Goal: Complete application form: Complete application form

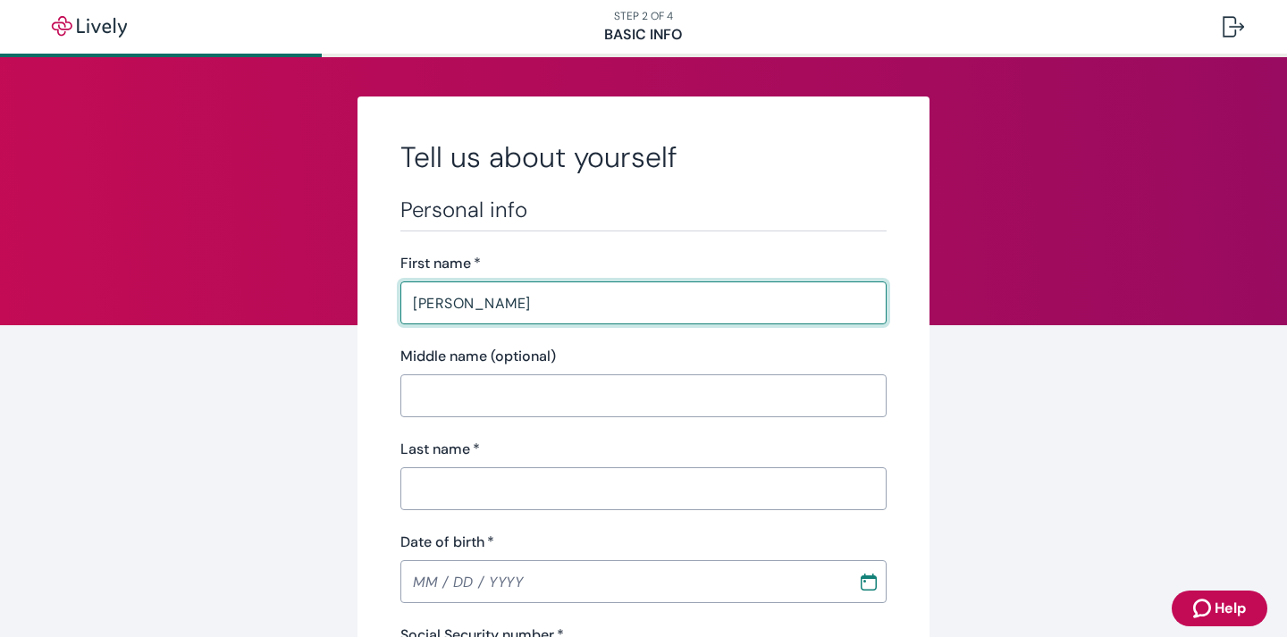
type input "[PERSON_NAME]"
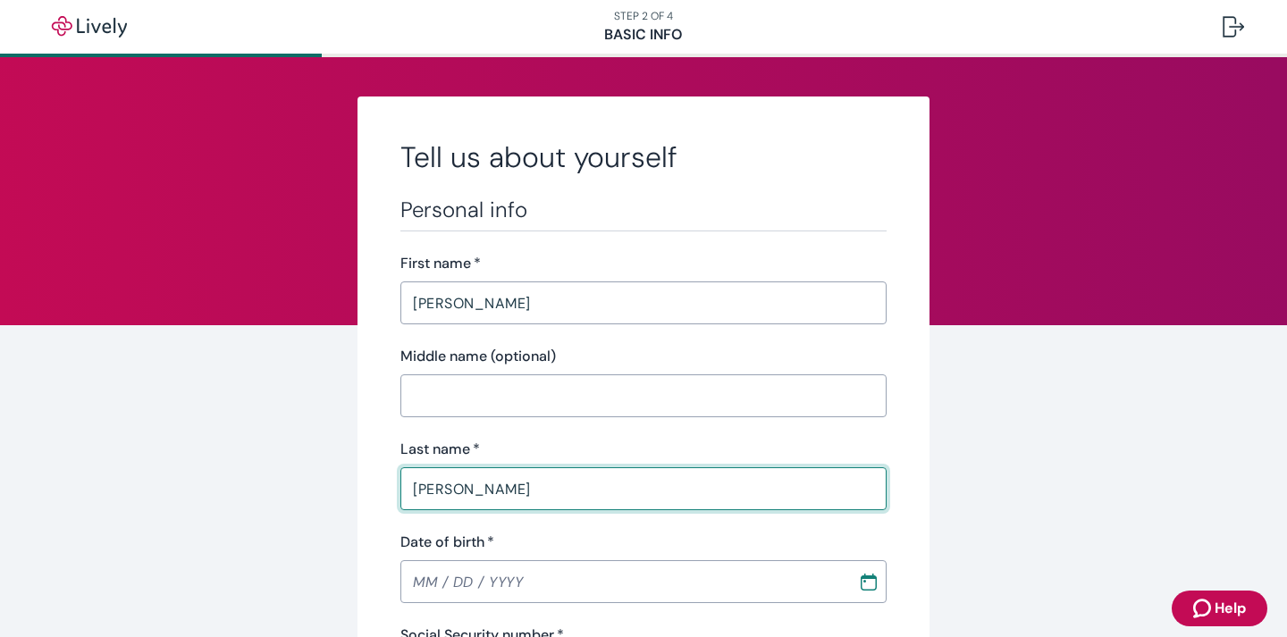
type input "[PERSON_NAME]"
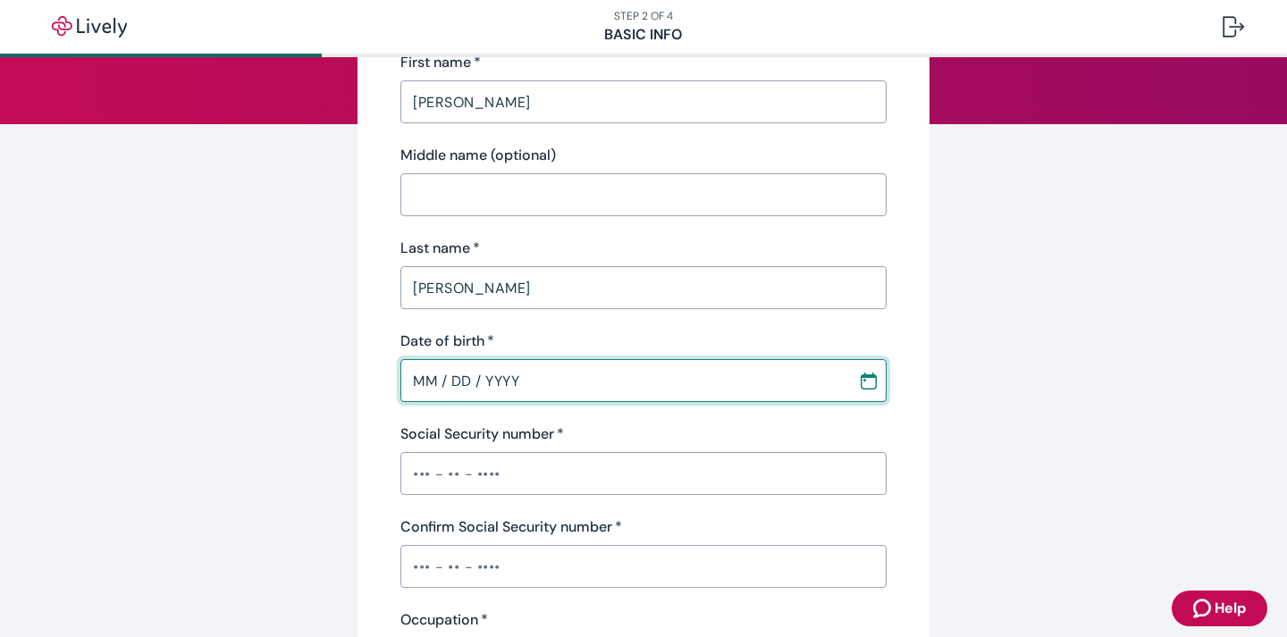
scroll to position [223, 0]
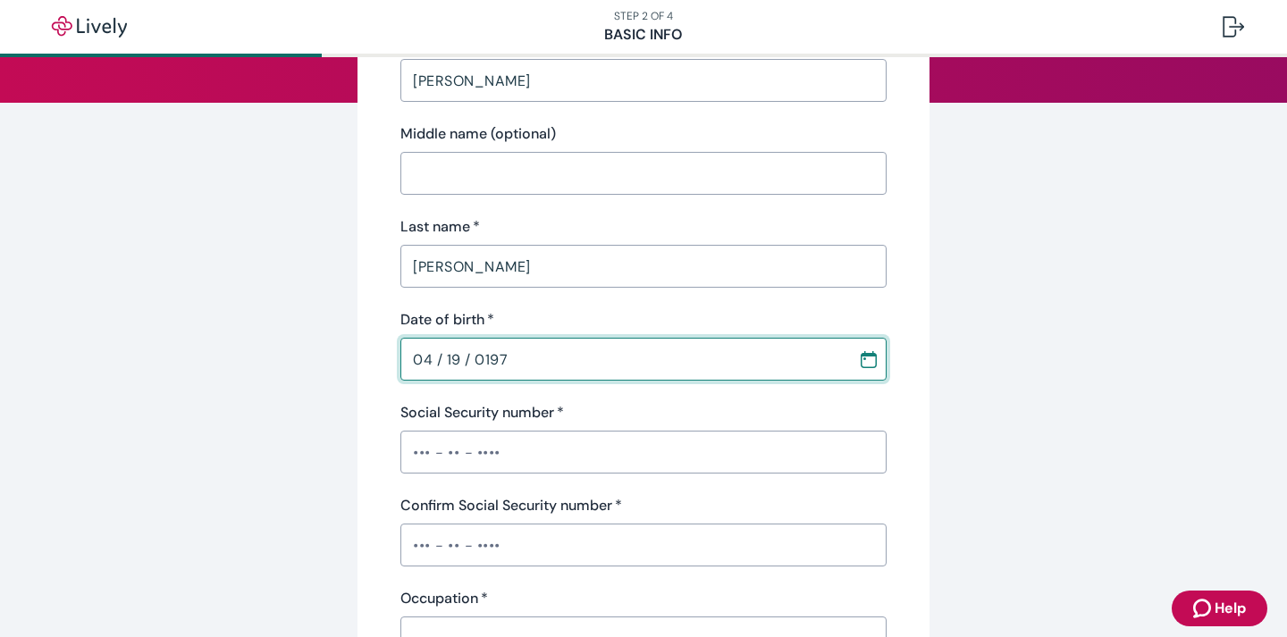
type input "[DATE]"
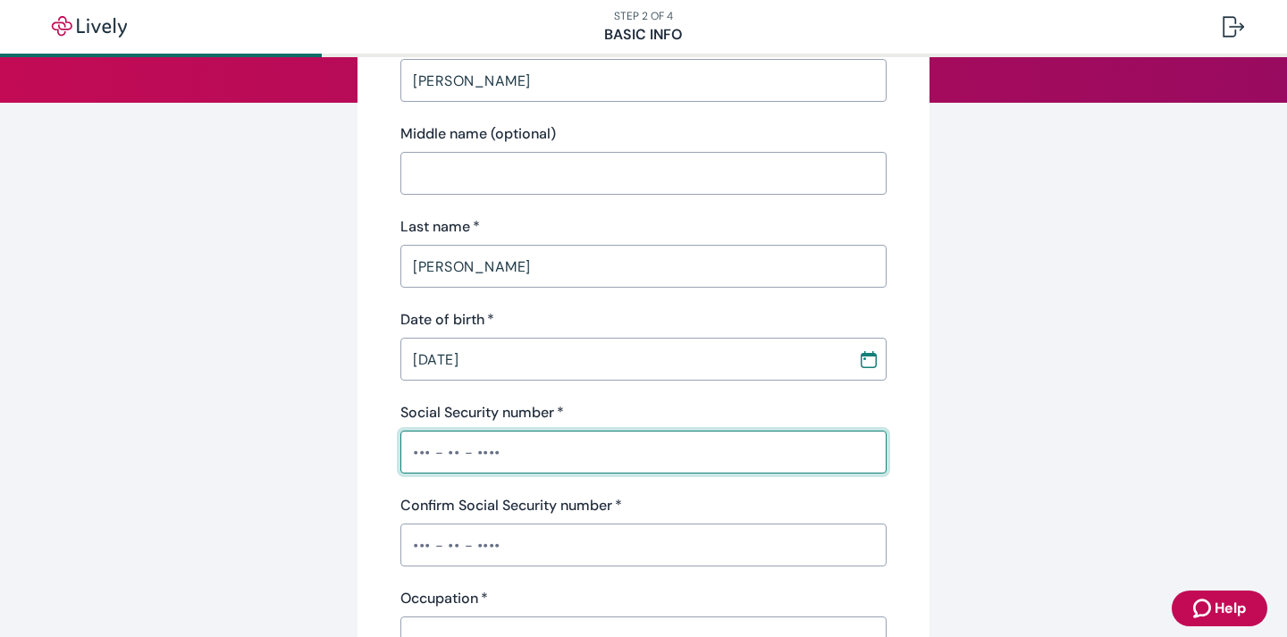
click at [472, 454] on input "Social Security number   *" at bounding box center [643, 452] width 486 height 36
type input "•••-••-9906"
click at [441, 545] on input "Confirm Social Security number   *" at bounding box center [643, 545] width 486 height 36
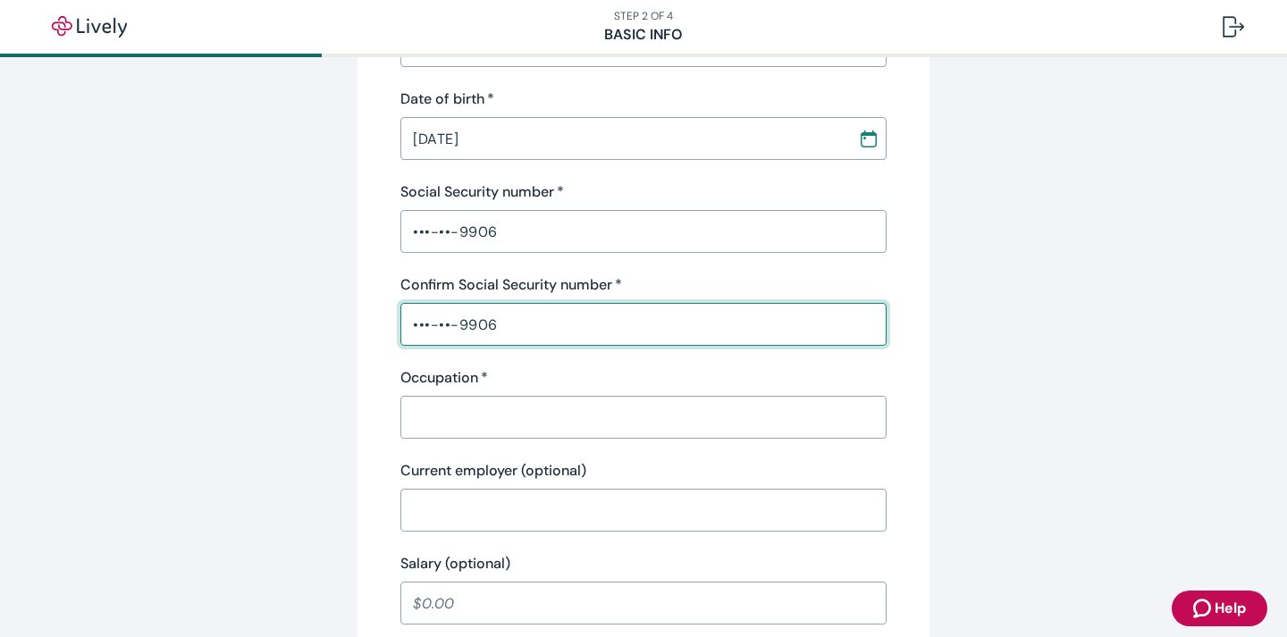
scroll to position [484, 0]
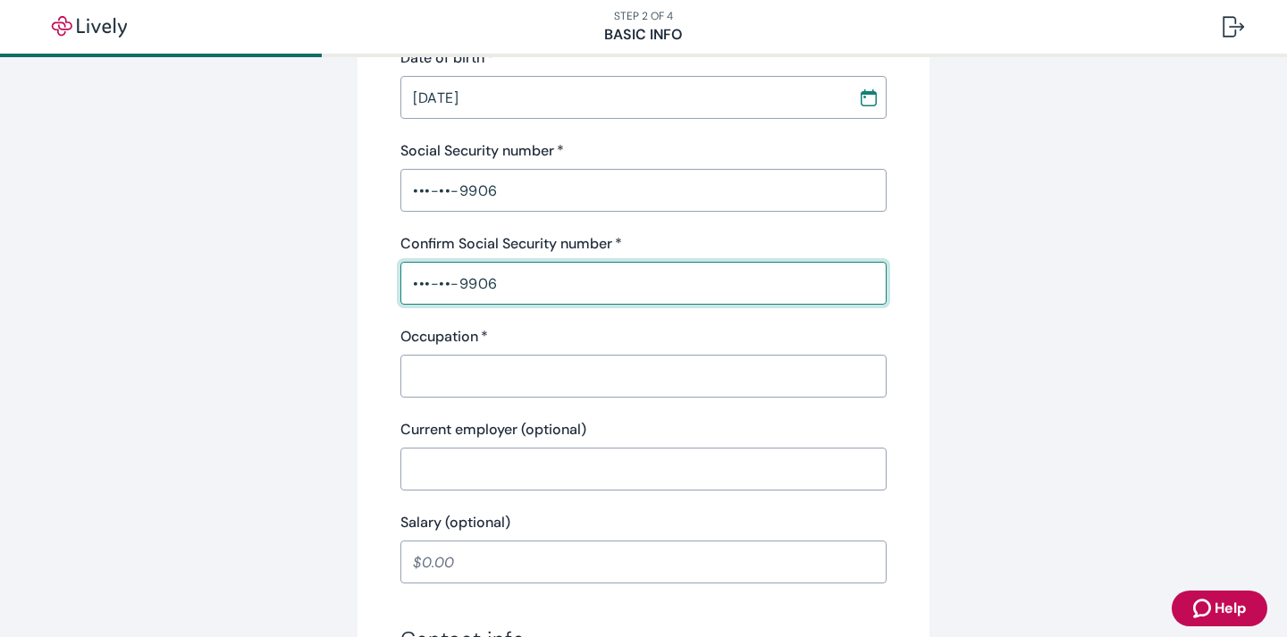
type input "•••-••-9906"
click at [469, 392] on input "Occupation   *" at bounding box center [643, 376] width 486 height 36
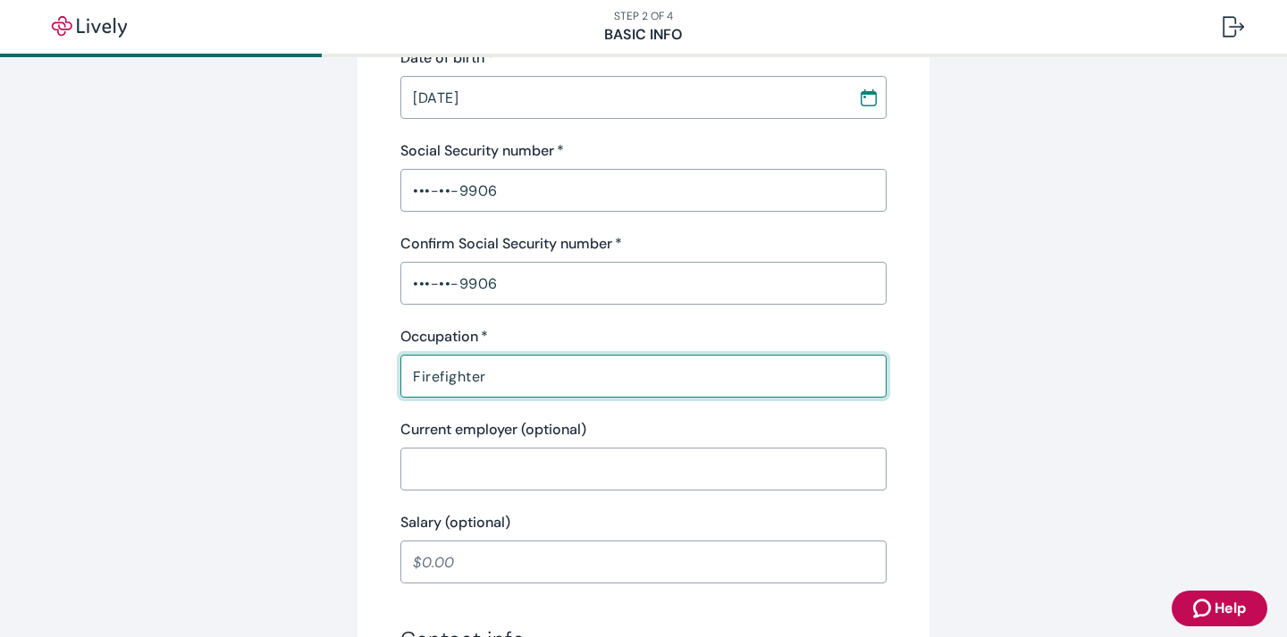
type input "Firefighter"
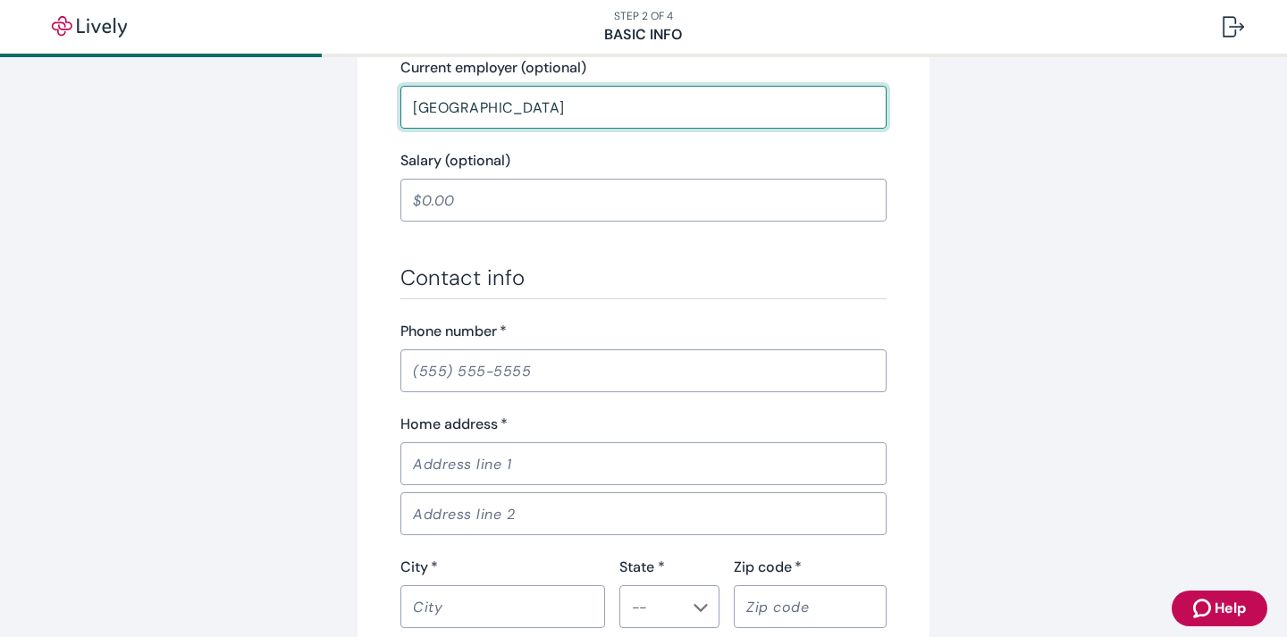
scroll to position [865, 0]
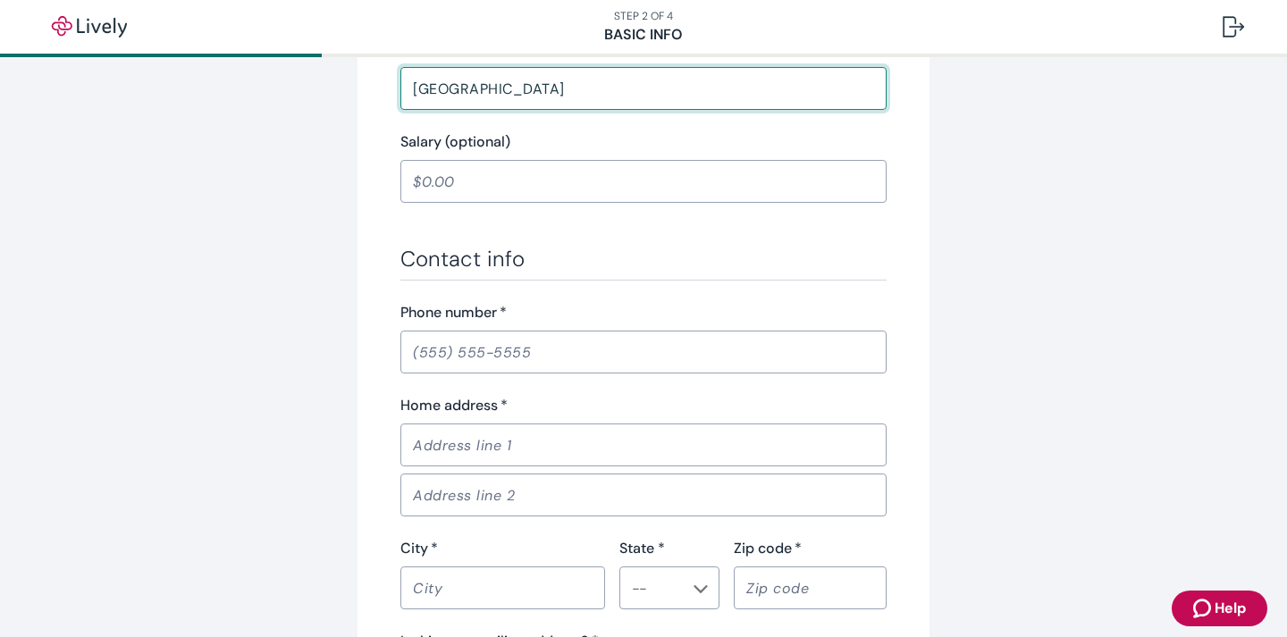
type input "[GEOGRAPHIC_DATA]"
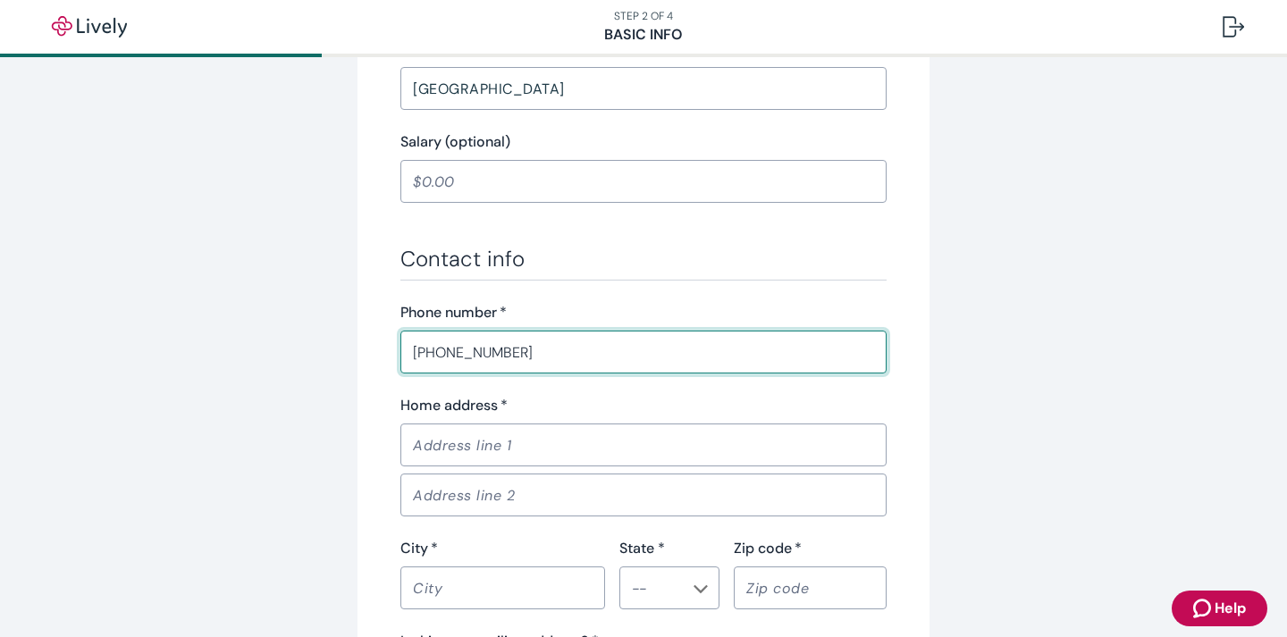
type input "[PHONE_NUMBER]"
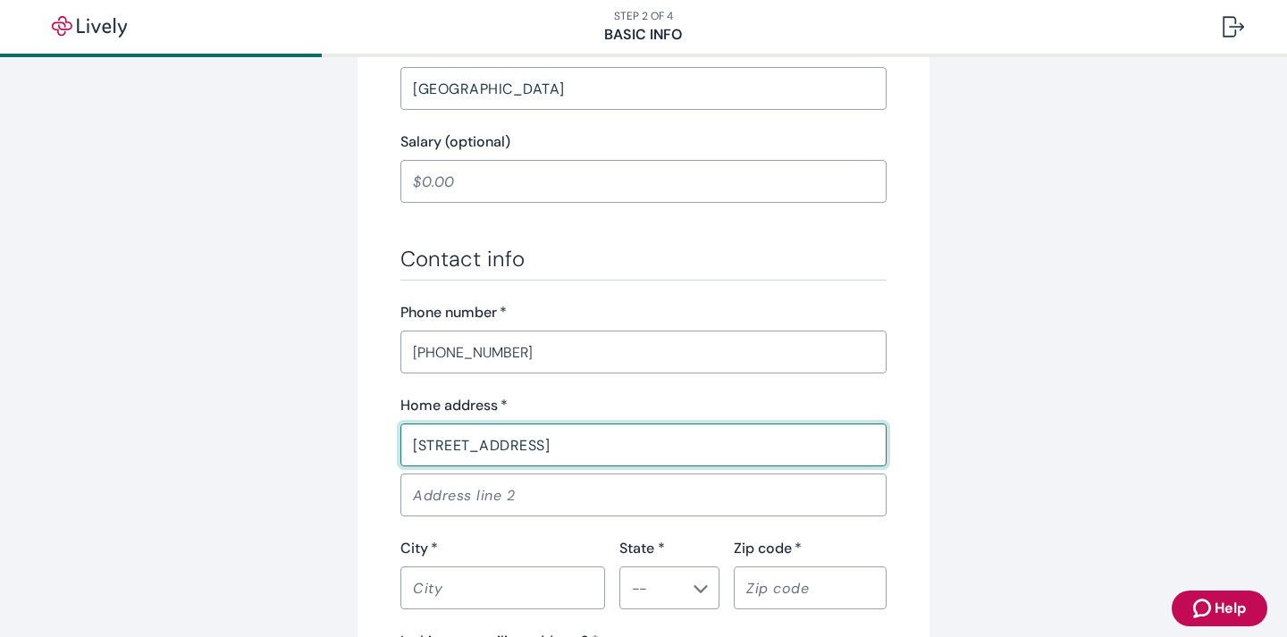
type input "[STREET_ADDRESS]"
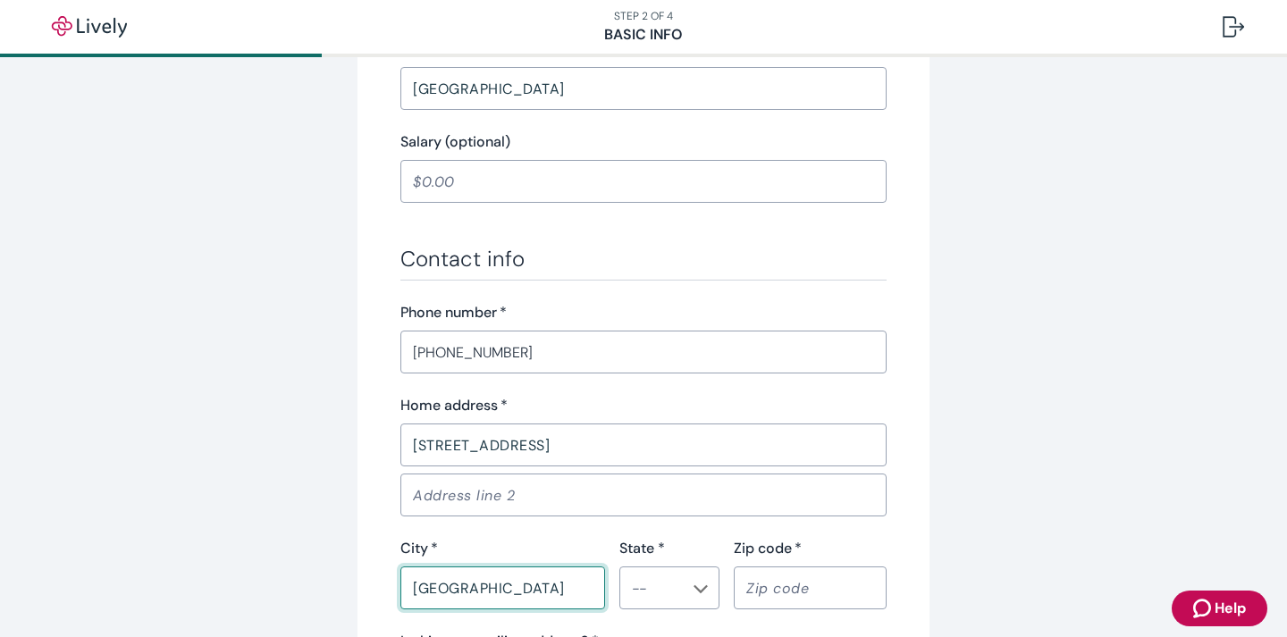
click at [694, 582] on div at bounding box center [700, 588] width 16 height 21
type input "[GEOGRAPHIC_DATA]"
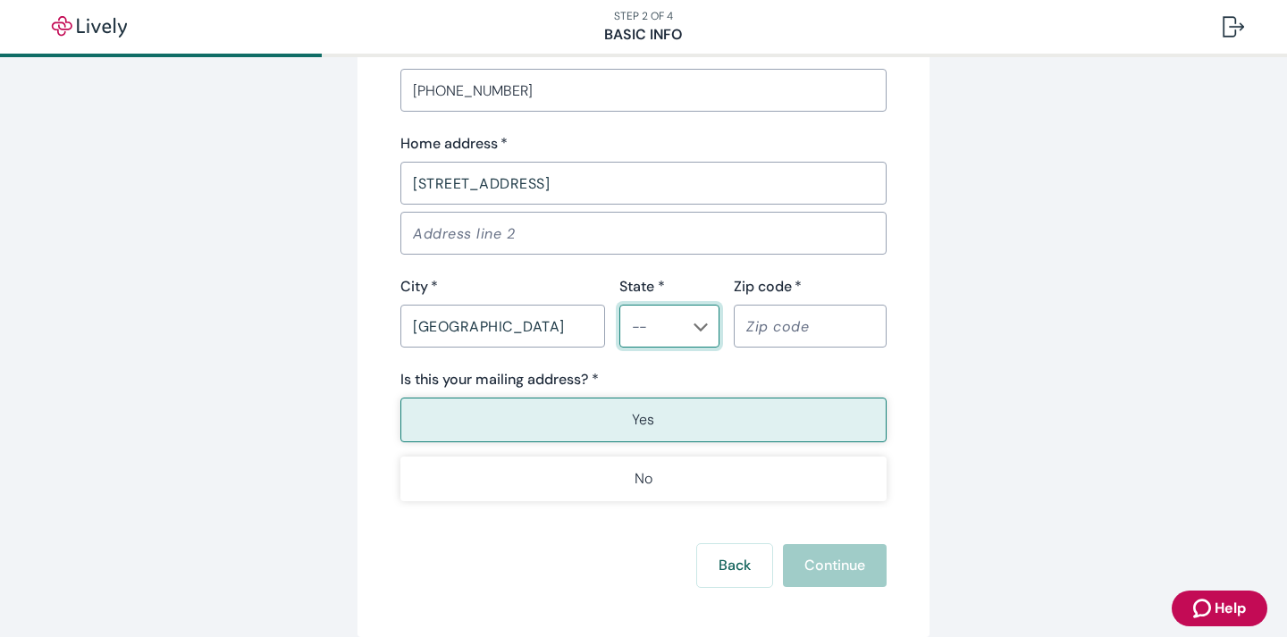
scroll to position [1135, 0]
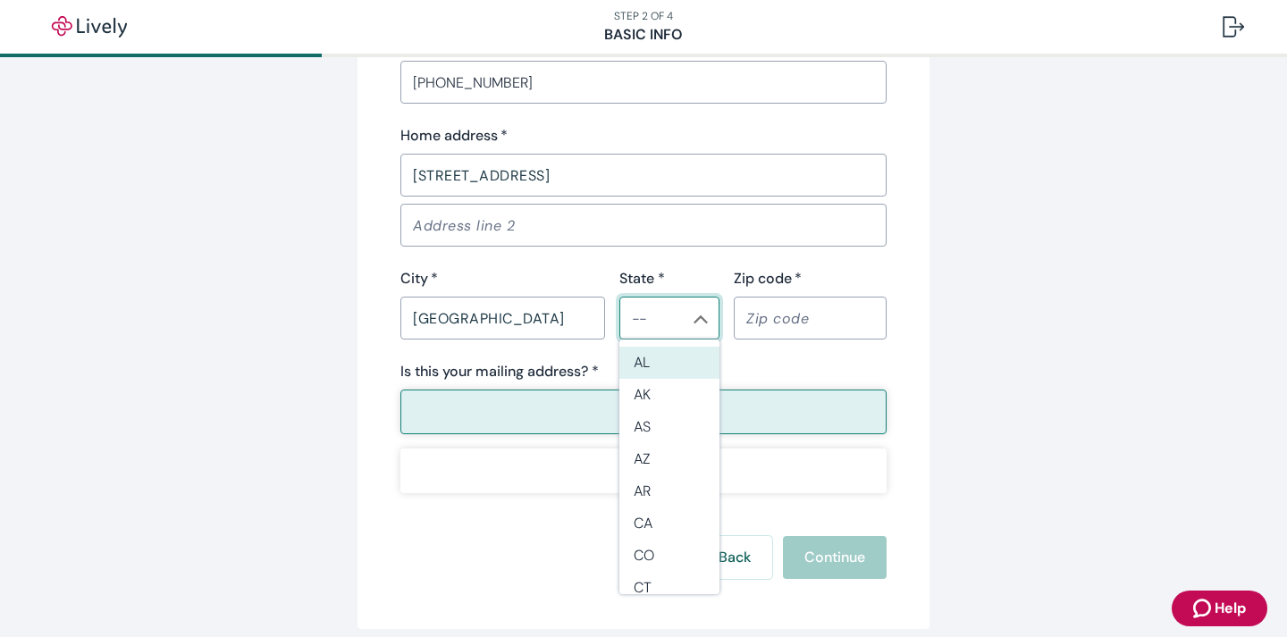
click at [669, 326] on input "State *" at bounding box center [655, 318] width 60 height 25
click at [657, 541] on li "FL" at bounding box center [669, 544] width 100 height 32
type input "FL"
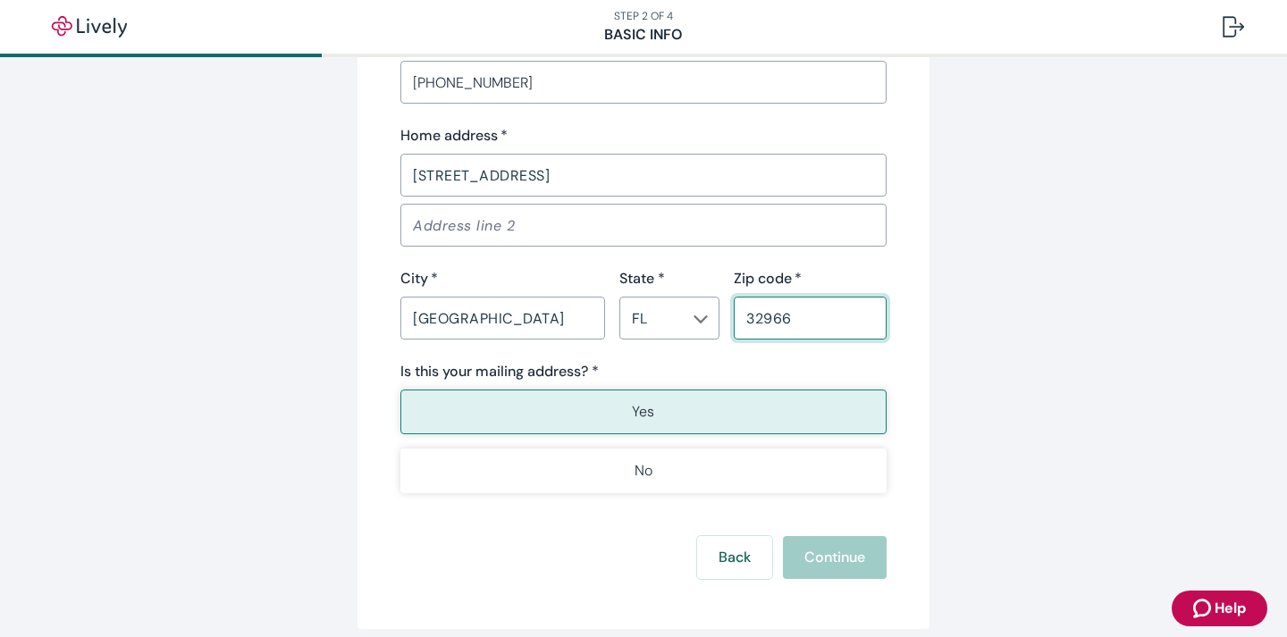
type input "32966"
click at [721, 416] on button "Yes" at bounding box center [643, 412] width 486 height 45
click at [812, 547] on button "Continue" at bounding box center [835, 557] width 104 height 43
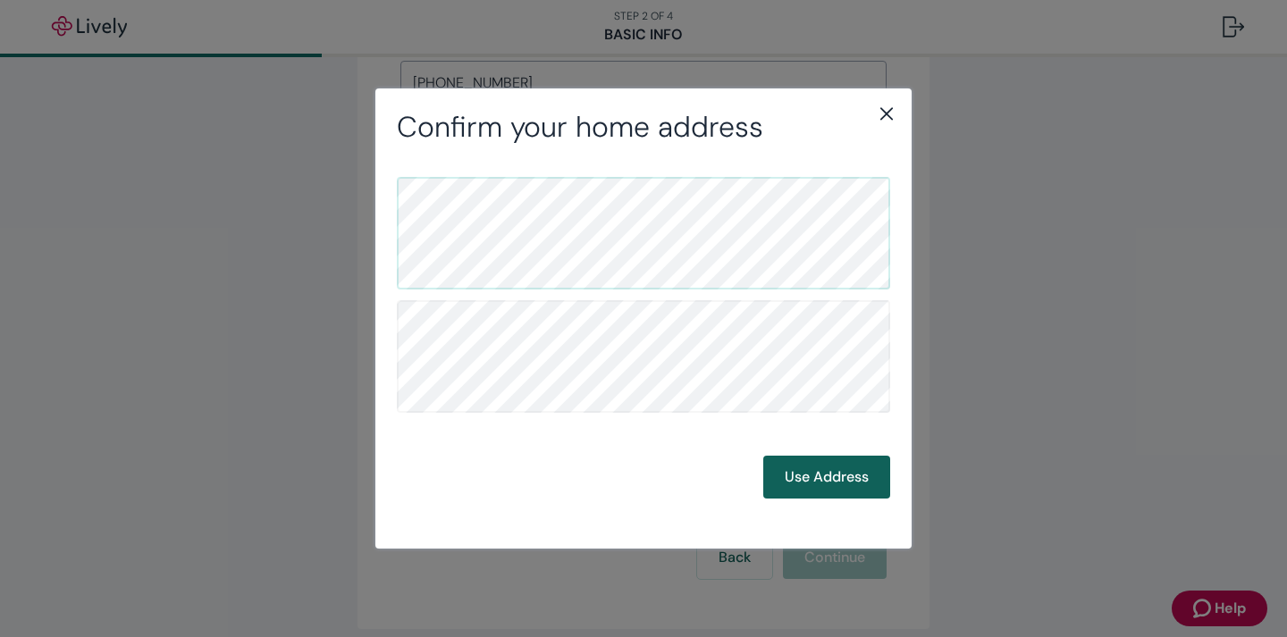
click at [815, 492] on button "Use Address" at bounding box center [826, 477] width 127 height 43
click at [818, 467] on button "Use Address" at bounding box center [826, 477] width 127 height 43
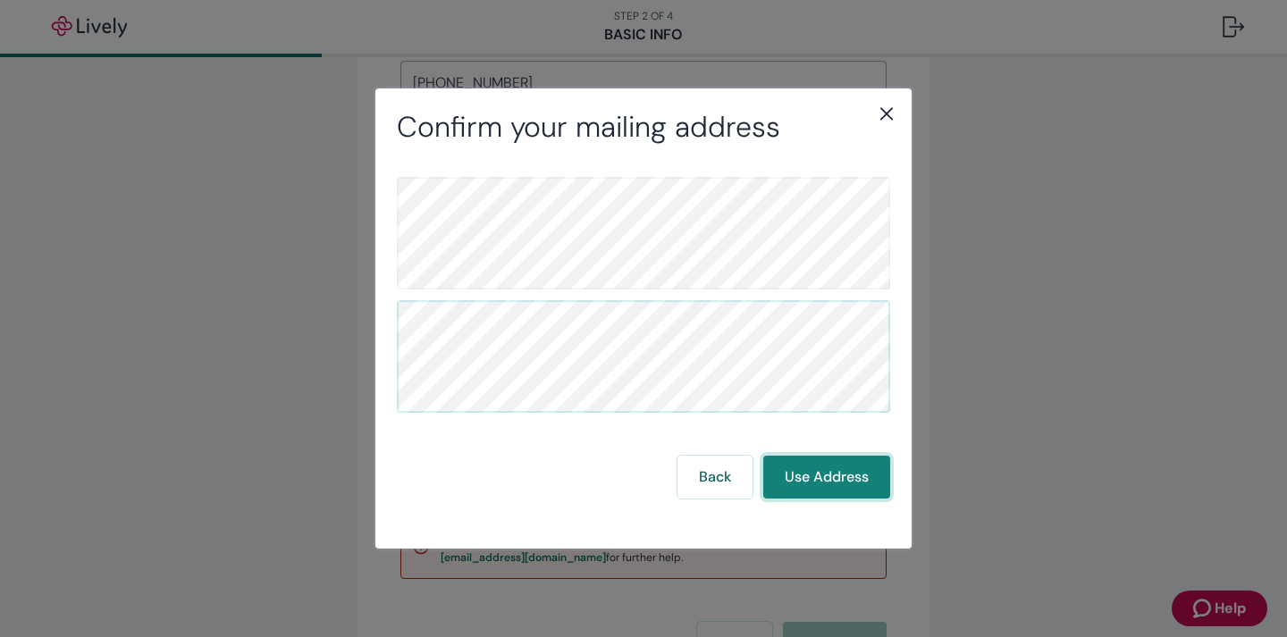
click at [817, 467] on button "Use Address" at bounding box center [826, 477] width 127 height 43
click at [811, 474] on button "Use Address" at bounding box center [826, 477] width 127 height 43
click at [1117, 601] on div "Confirm your mailing address Back Use Address" at bounding box center [643, 318] width 1287 height 637
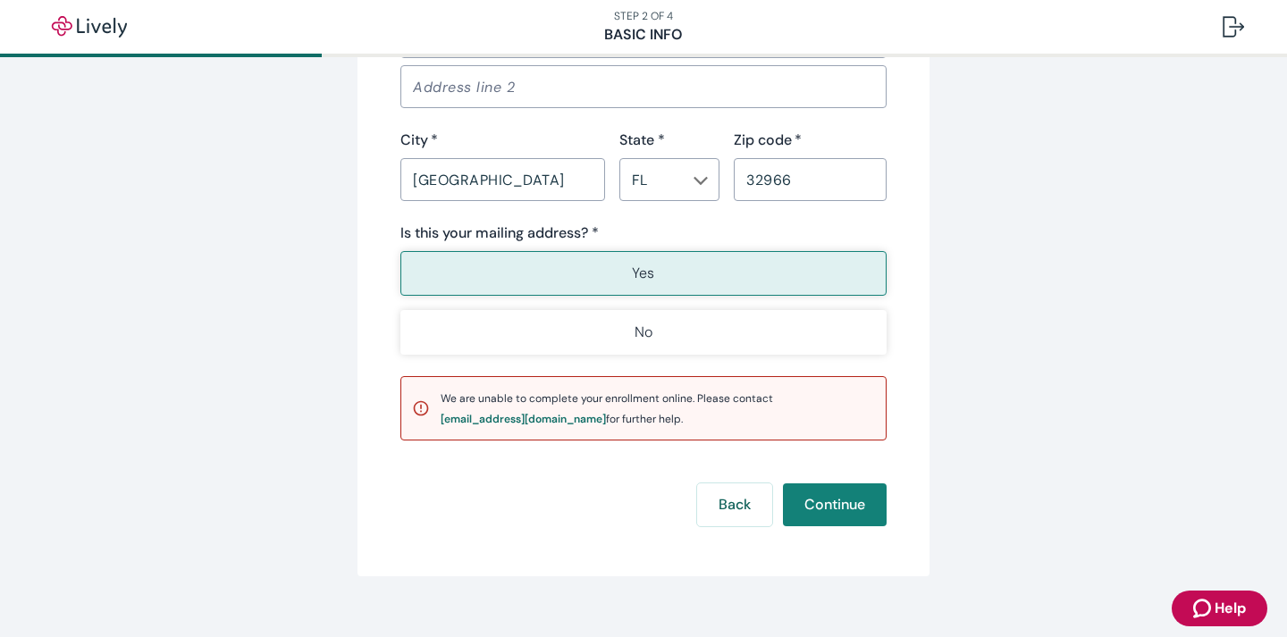
scroll to position [1276, 0]
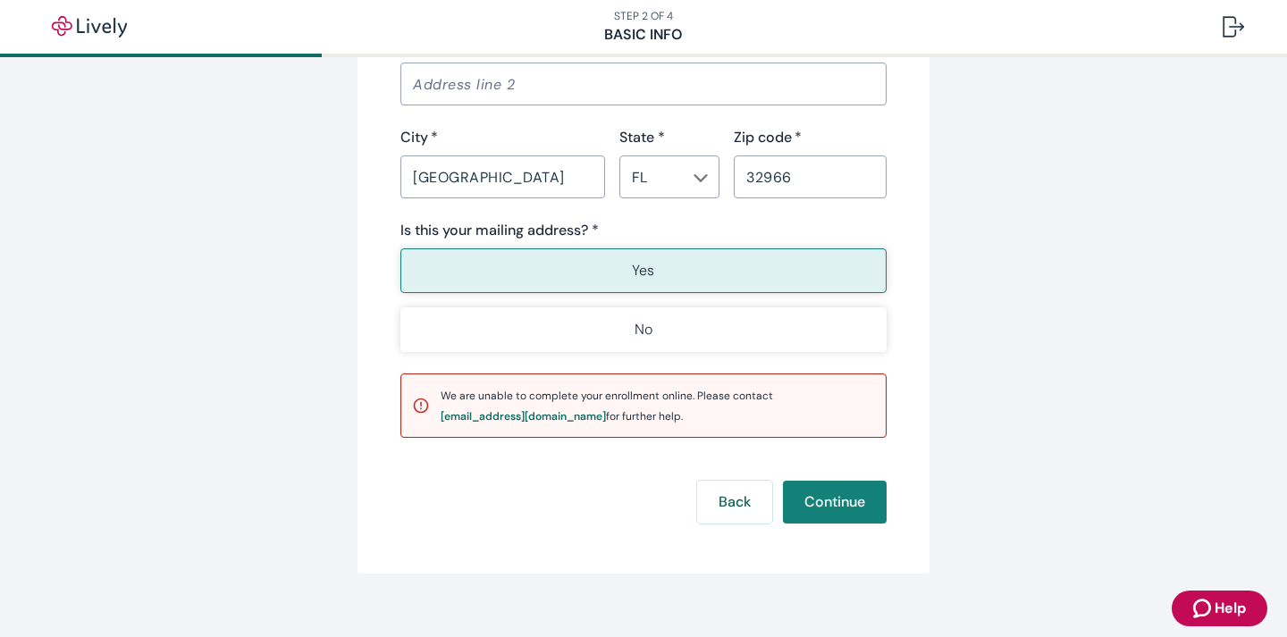
click at [1212, 602] on icon "Zendesk support icon" at bounding box center [1203, 608] width 21 height 21
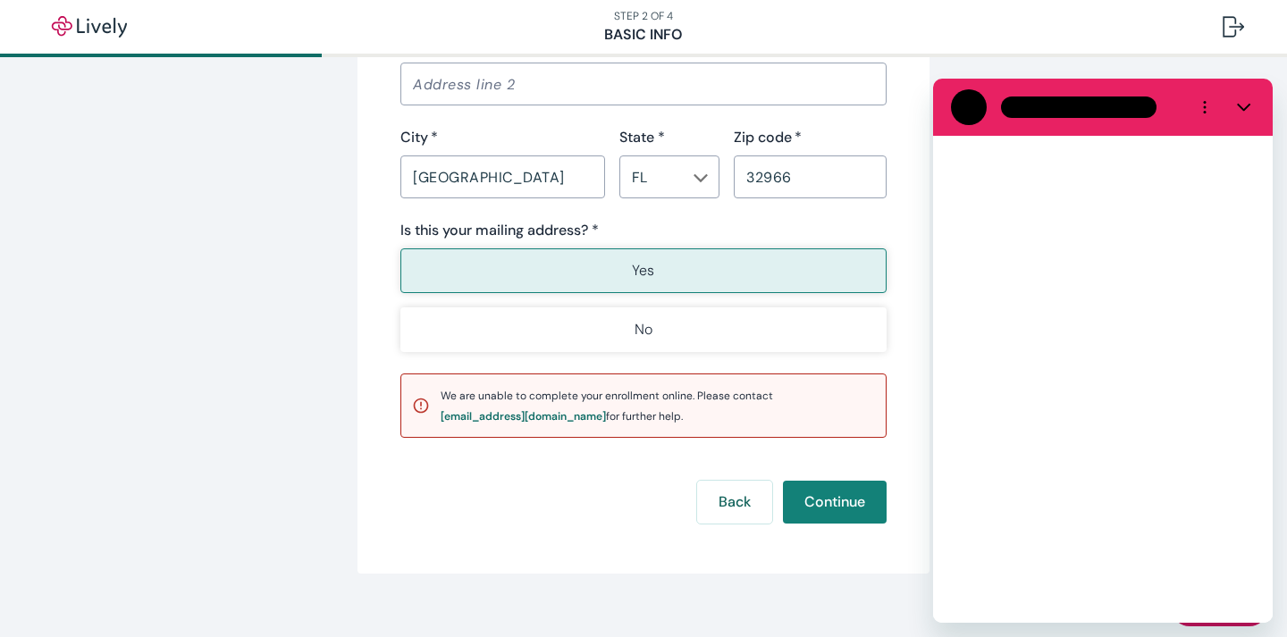
scroll to position [0, 0]
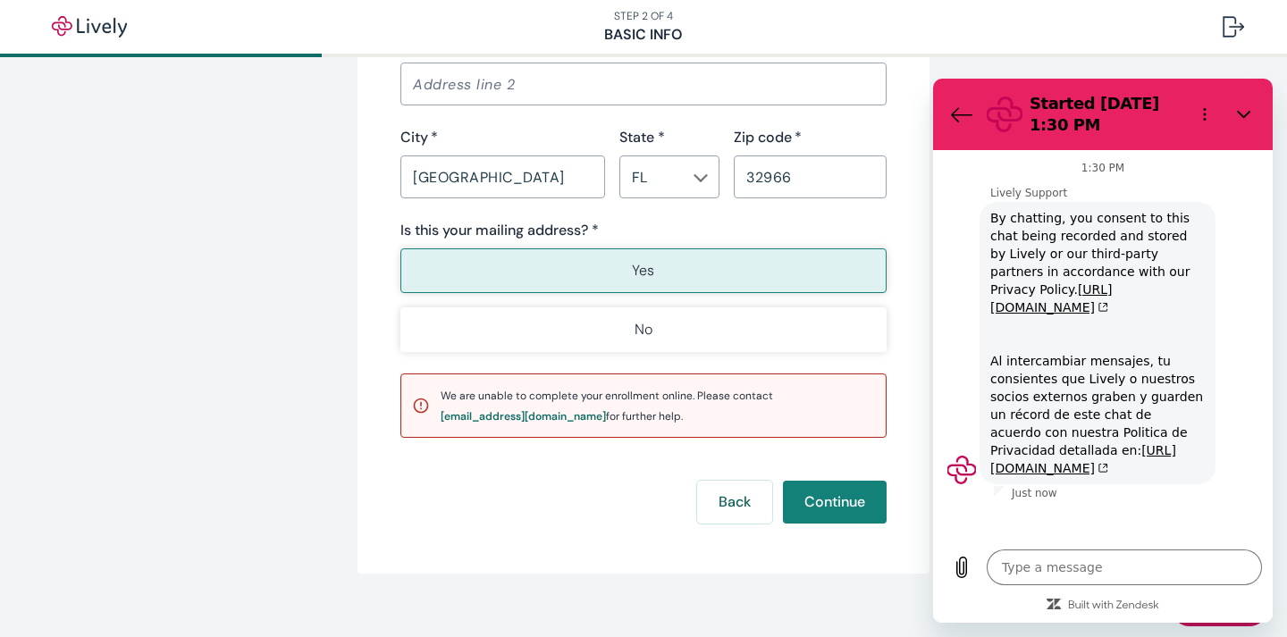
type textarea "x"
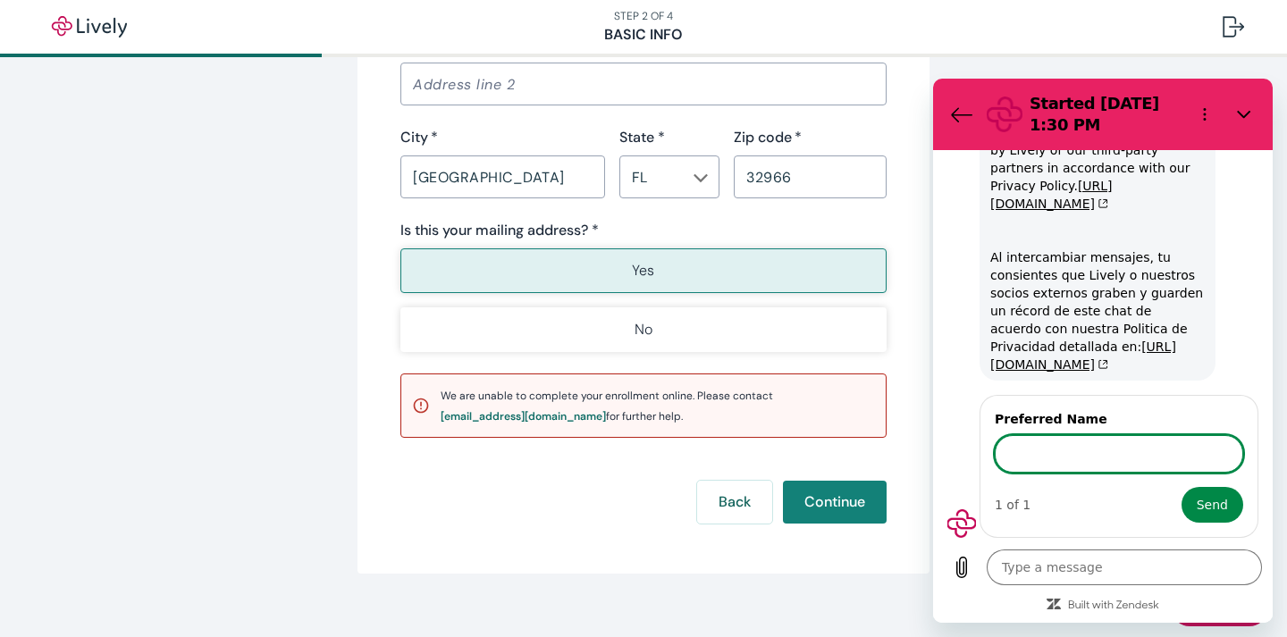
scroll to position [122, 0]
type input "[PERSON_NAME]"
click at [1207, 505] on button "Send" at bounding box center [1213, 505] width 62 height 36
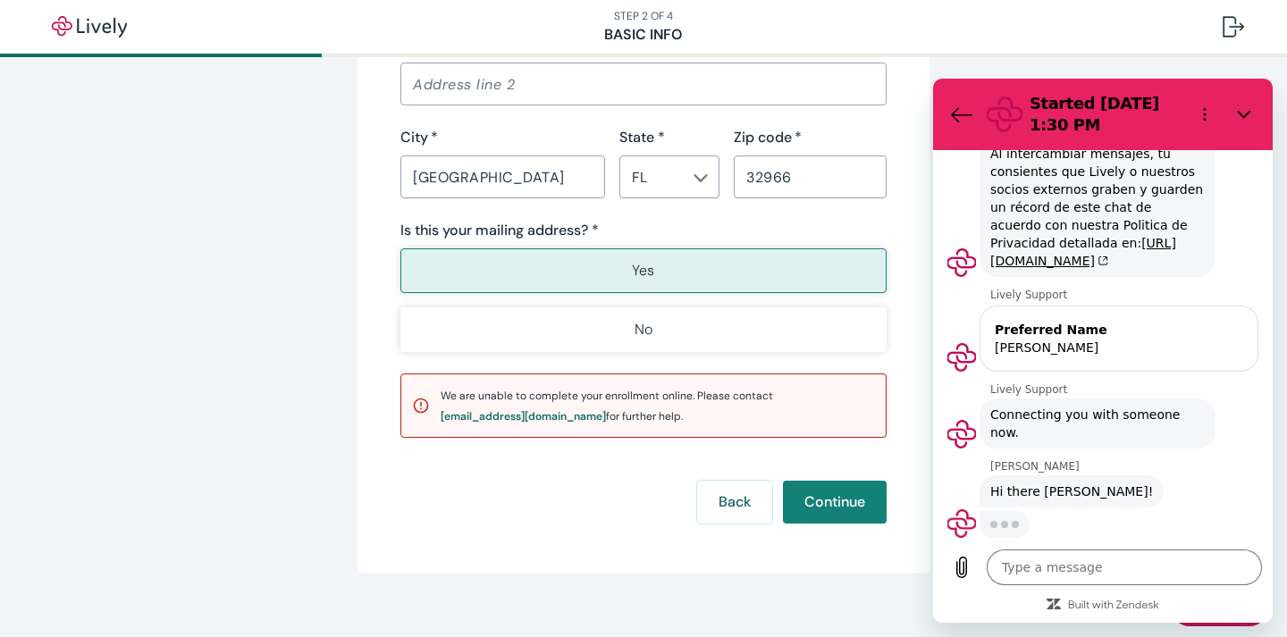
scroll to position [206, 0]
type textarea "x"
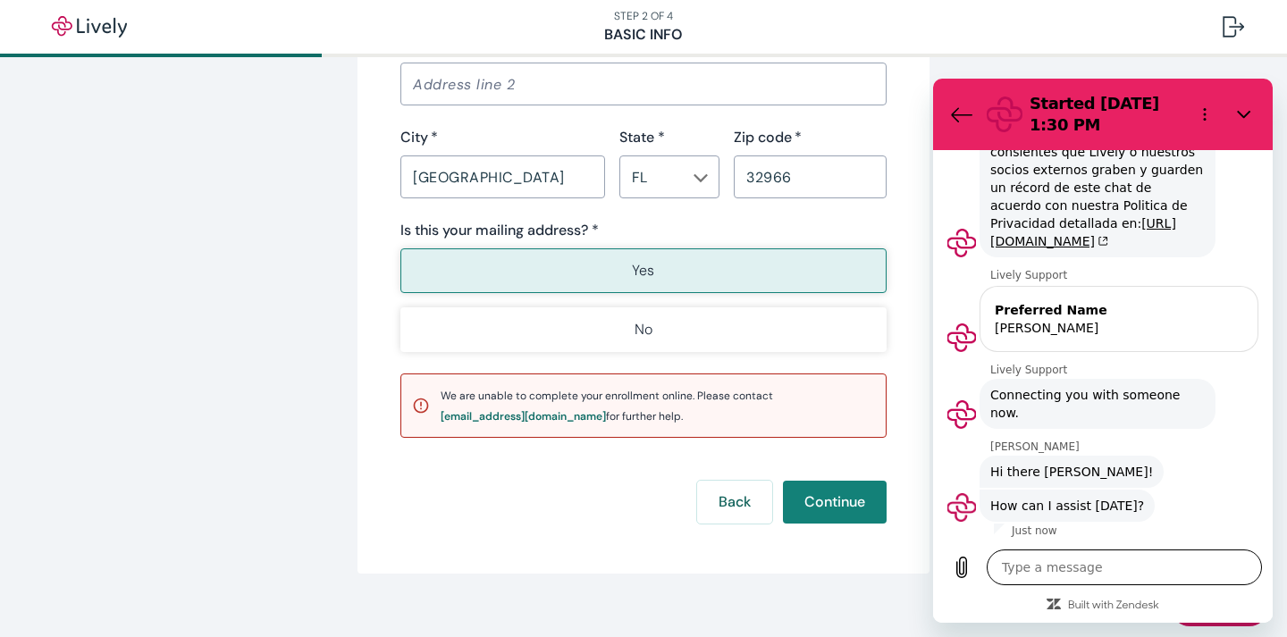
scroll to position [231, 0]
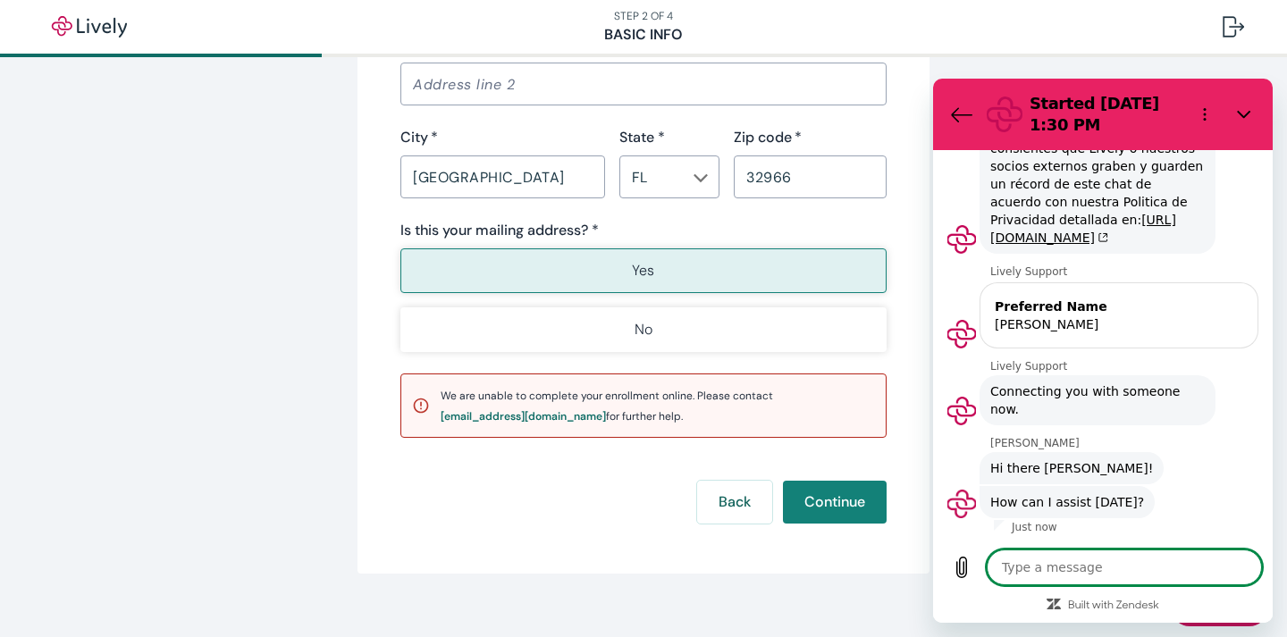
click at [1090, 574] on textarea at bounding box center [1124, 568] width 275 height 36
type textarea "H"
type textarea "x"
type textarea "Hi"
type textarea "x"
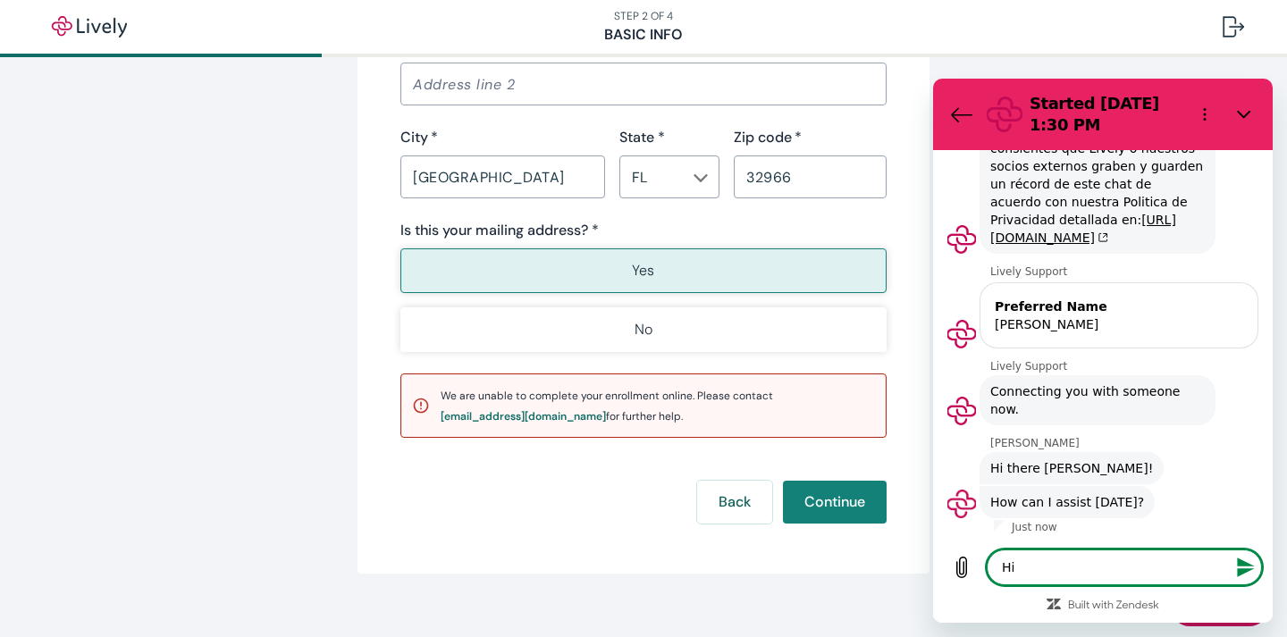
type textarea "Hi,"
type textarea "x"
type textarea "Hi,"
type textarea "x"
type textarea "Hi, M"
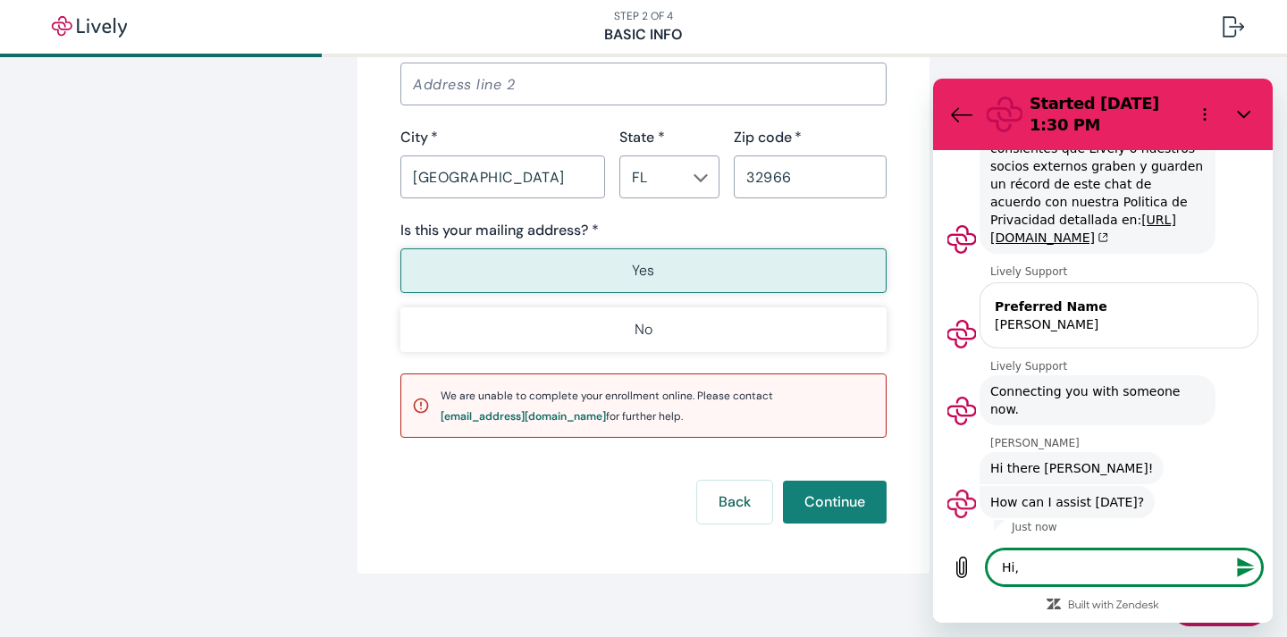
type textarea "x"
type textarea "Hi, My"
type textarea "x"
type textarea "Hi, My"
type textarea "x"
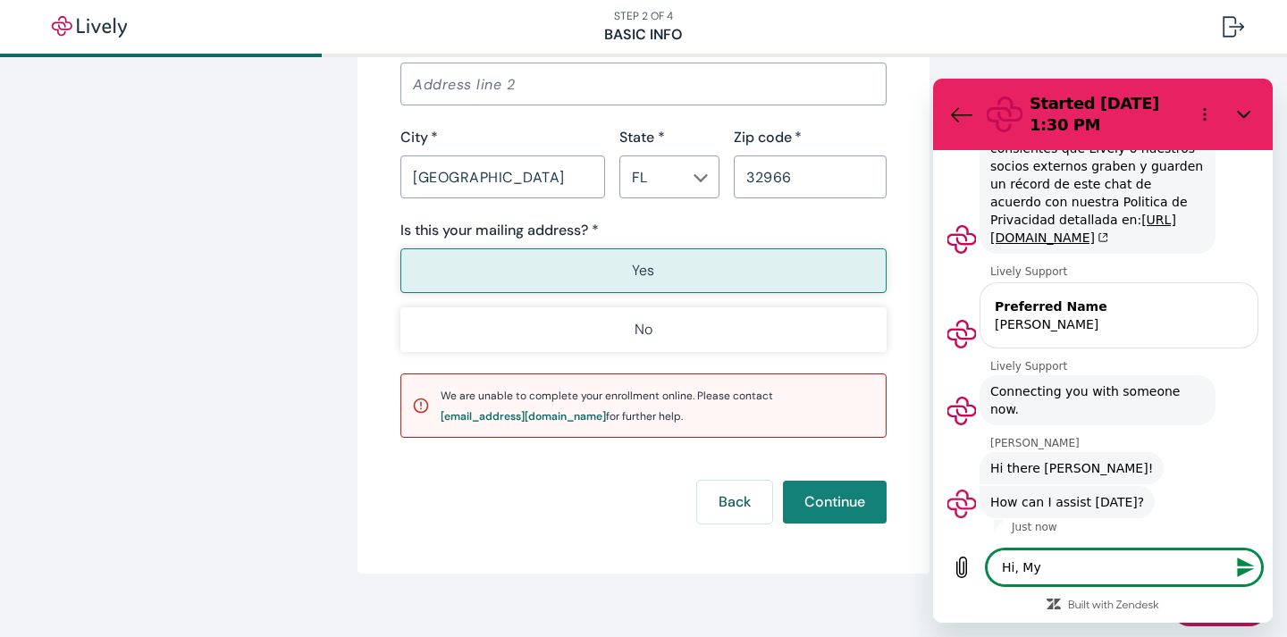
type textarea "Hi, My e"
type textarea "x"
type textarea "Hi, My em"
type textarea "x"
type textarea "Hi, My emp"
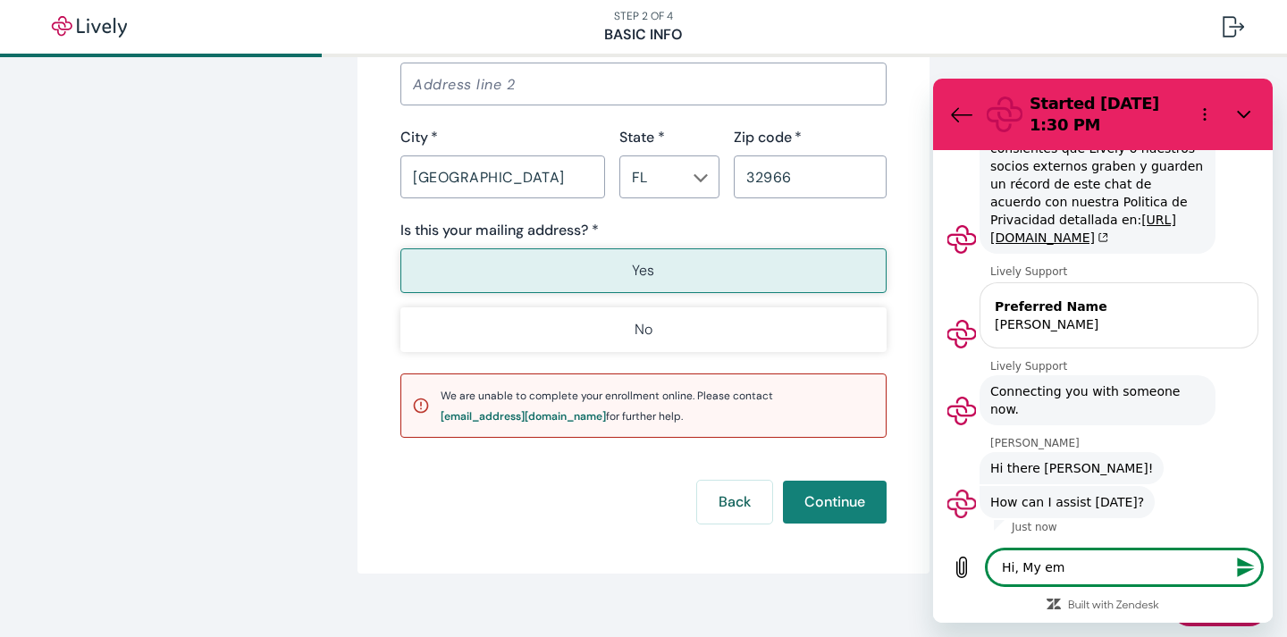
type textarea "x"
type textarea "Hi, My empl"
type textarea "x"
type textarea "Hi, My emplo"
type textarea "x"
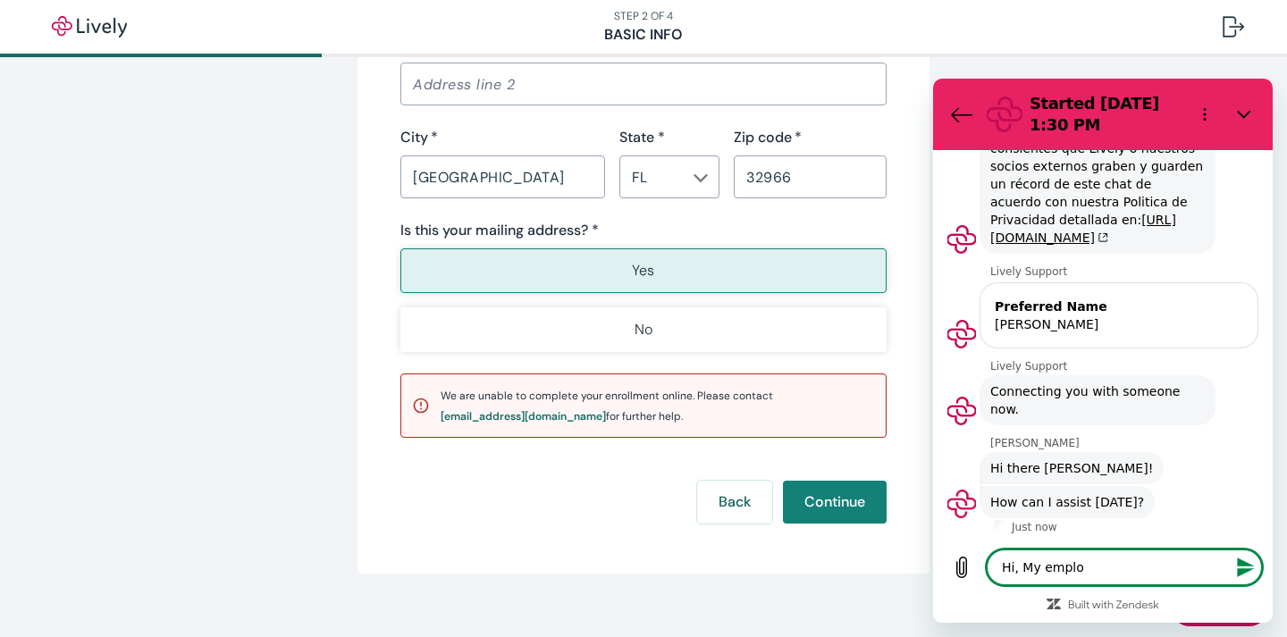
type textarea "Hi, My employ"
type textarea "x"
type textarea "Hi, My employe"
type textarea "x"
type textarea "Hi, My employer"
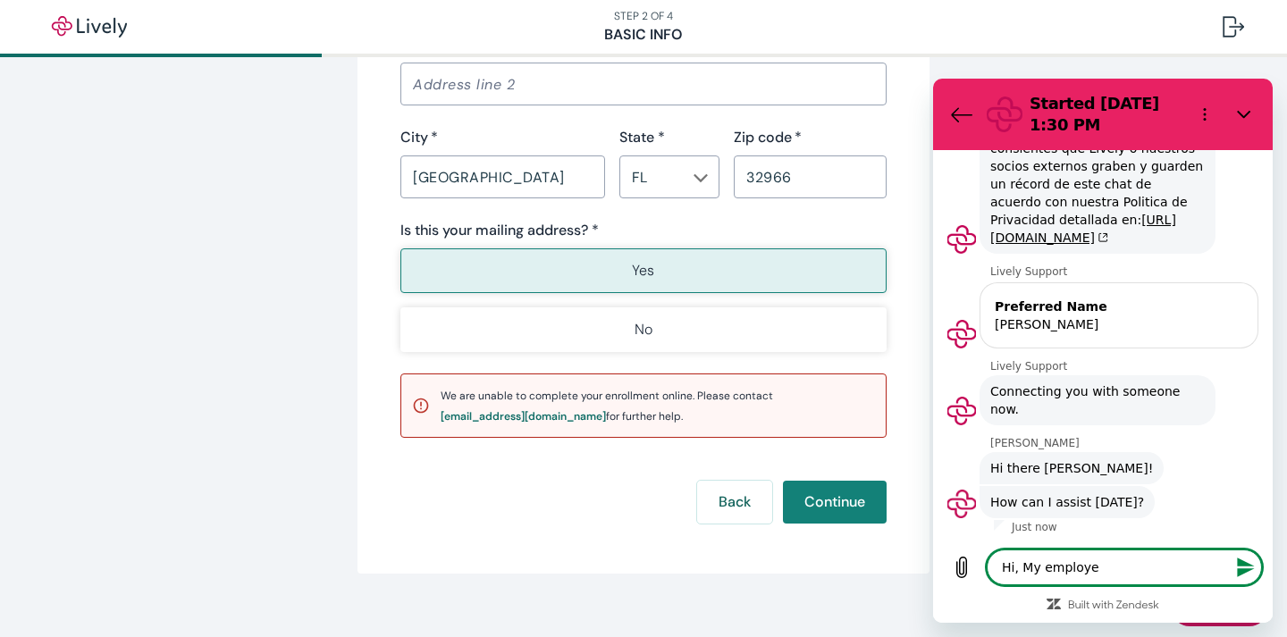
type textarea "x"
type textarea "Hi, My employer"
type textarea "x"
type textarea "Hi, My employer j"
type textarea "x"
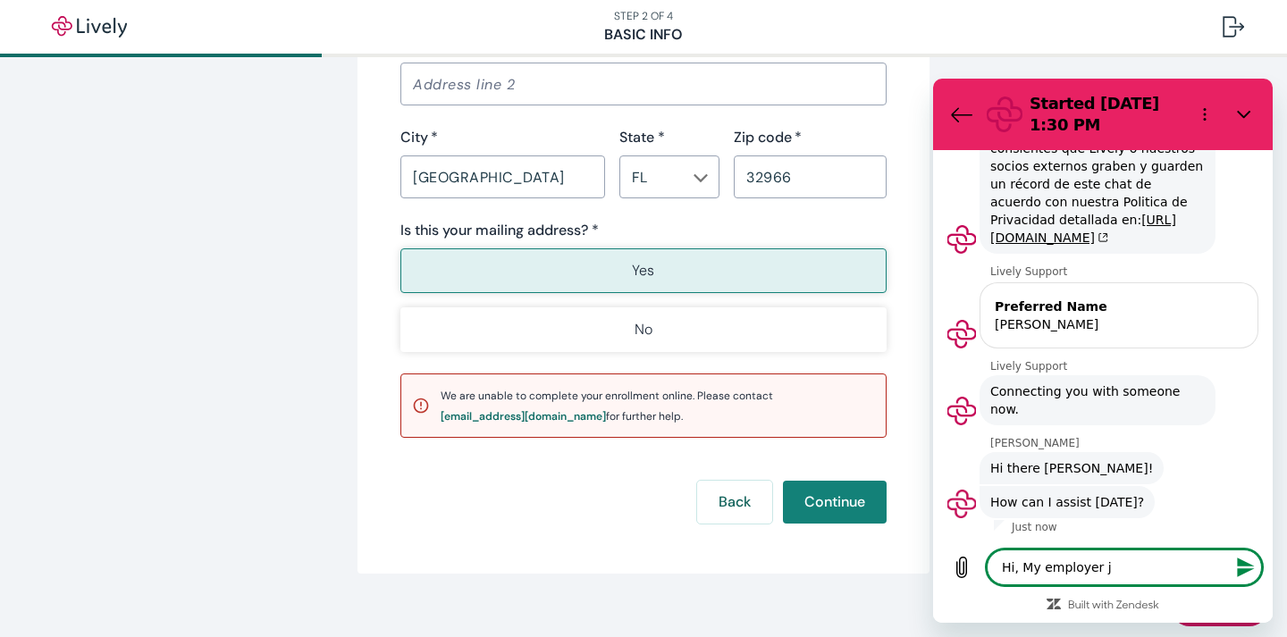
type textarea "Hi, My employer js"
type textarea "x"
type textarea "Hi, My employer jsu"
type textarea "x"
type textarea "Hi, My employer jsut"
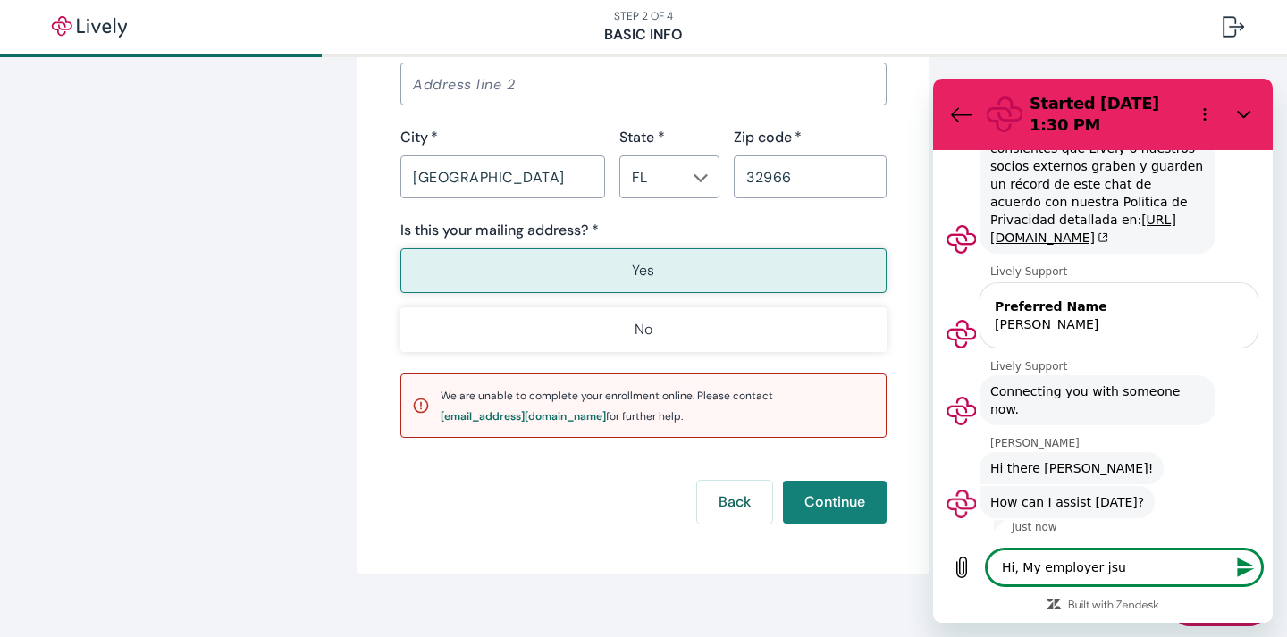
type textarea "x"
type textarea "Hi, My employer jsut"
type textarea "x"
type textarea "Hi, My employer jsut s"
type textarea "x"
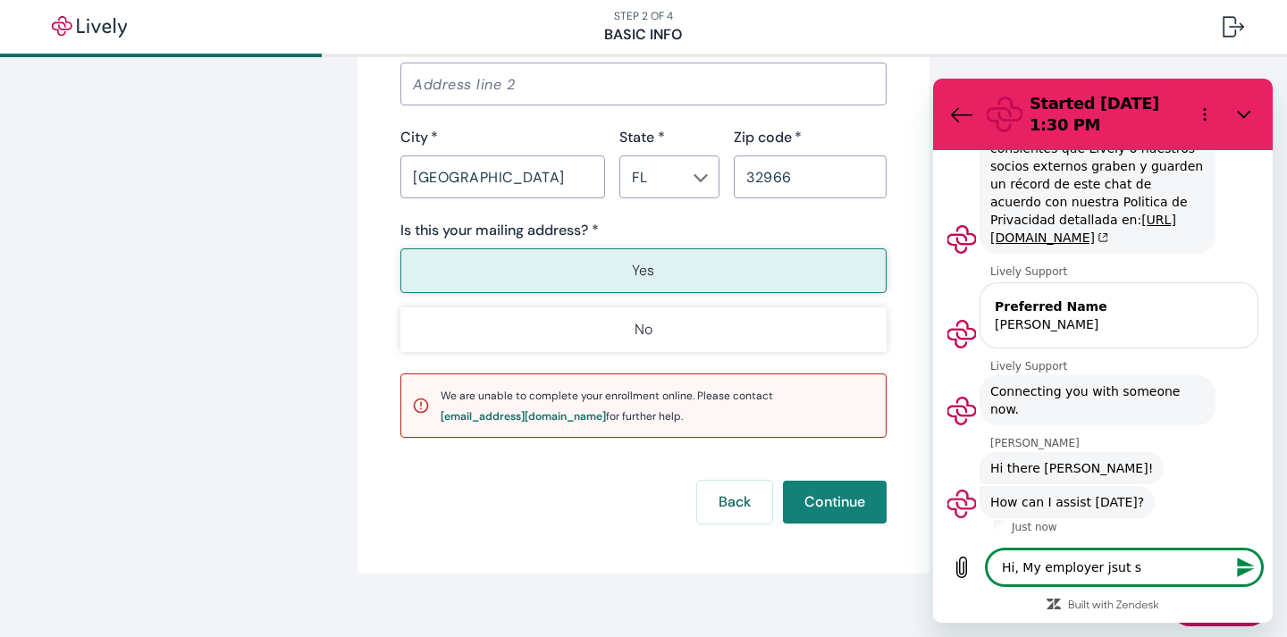
type textarea "Hi, My employer jsut"
type textarea "x"
type textarea "Hi, My employer jsut"
type textarea "x"
type textarea "Hi, My employer jsu"
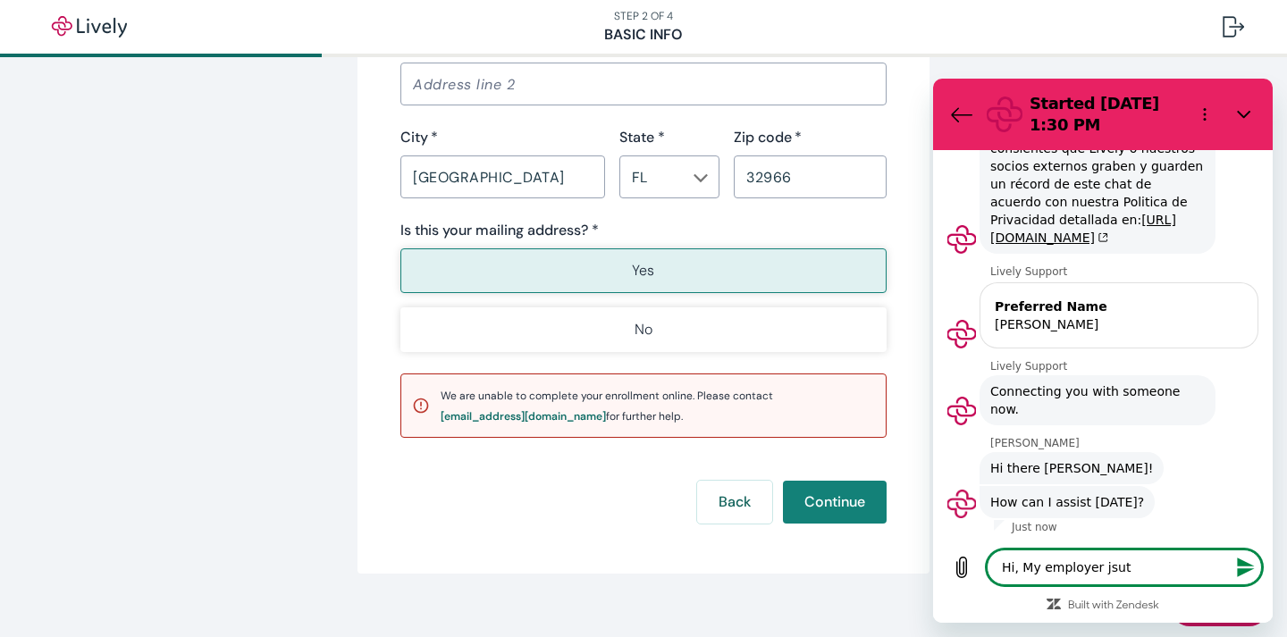
type textarea "x"
type textarea "Hi, My employer js"
type textarea "x"
type textarea "Hi, My employer j"
type textarea "x"
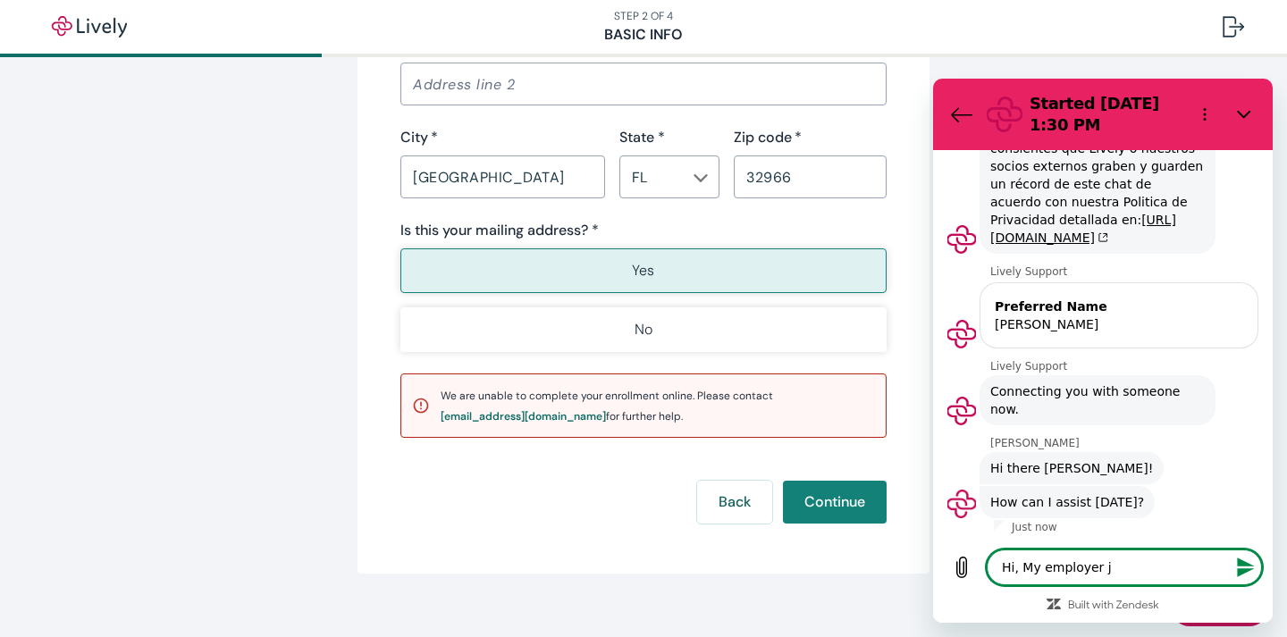
type textarea "Hi, My employer ju"
type textarea "x"
type textarea "Hi, My employer jus"
type textarea "x"
type textarea "Hi, My employer just"
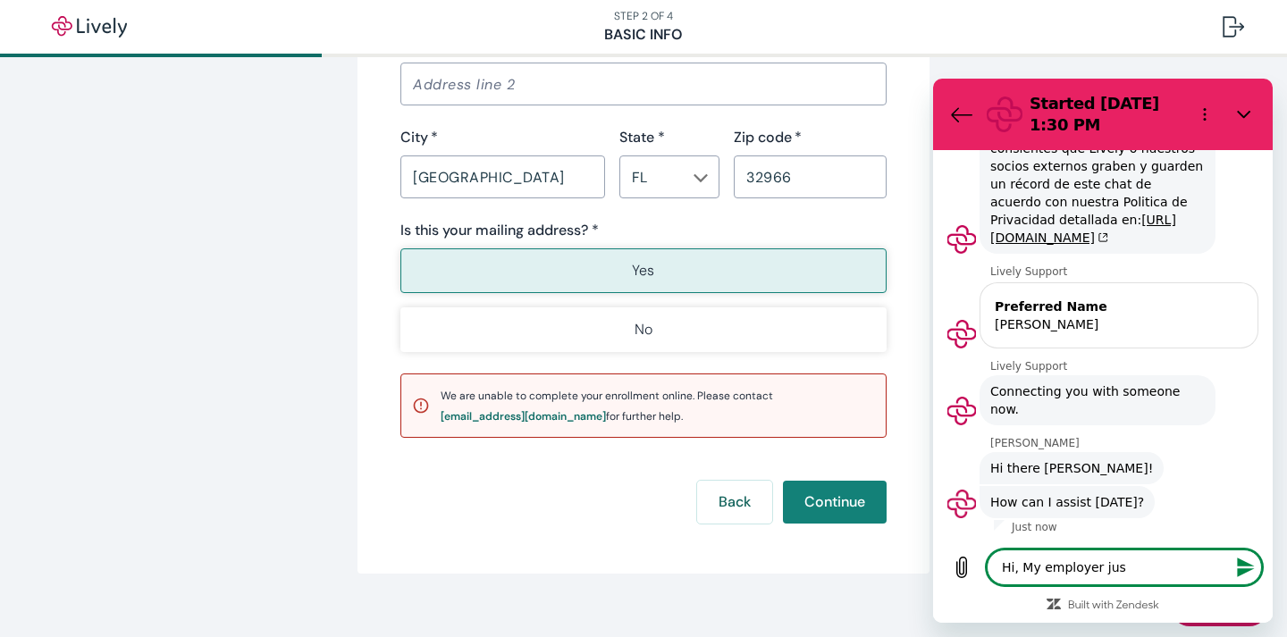
type textarea "x"
type textarea "Hi, My employer just"
type textarea "x"
type textarea "Hi, My employer just t"
type textarea "x"
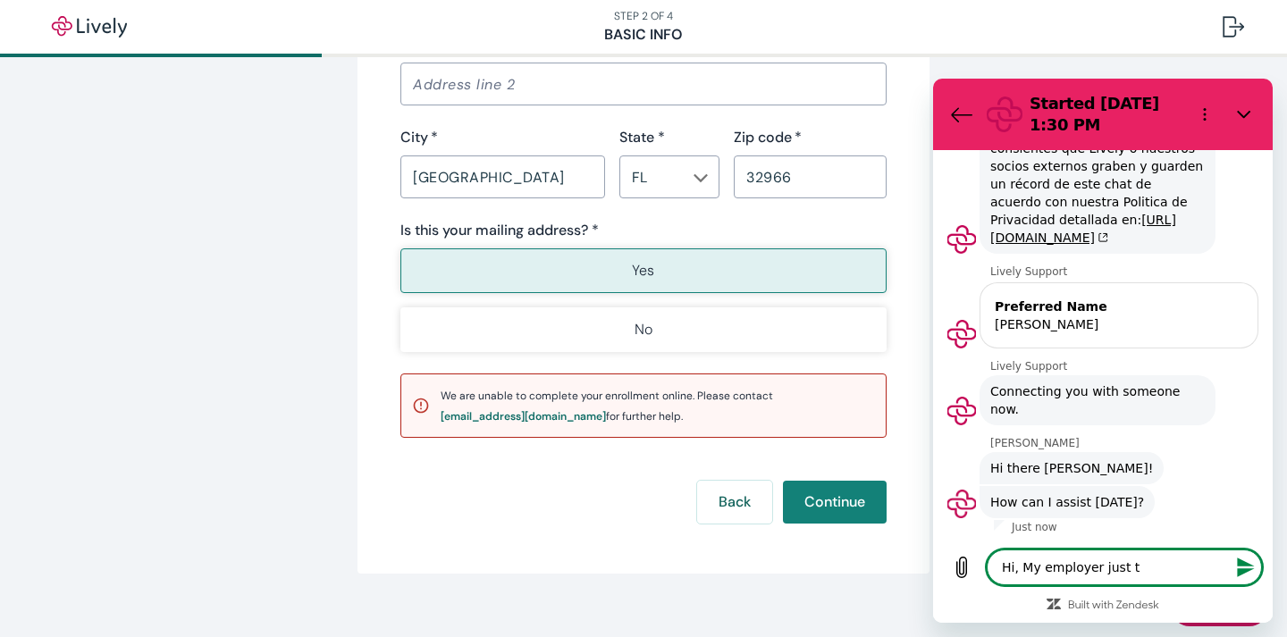
type textarea "Hi, My employer just"
type textarea "x"
type textarea "Hi, My employer just s"
type textarea "x"
type textarea "Hi, My employer just st"
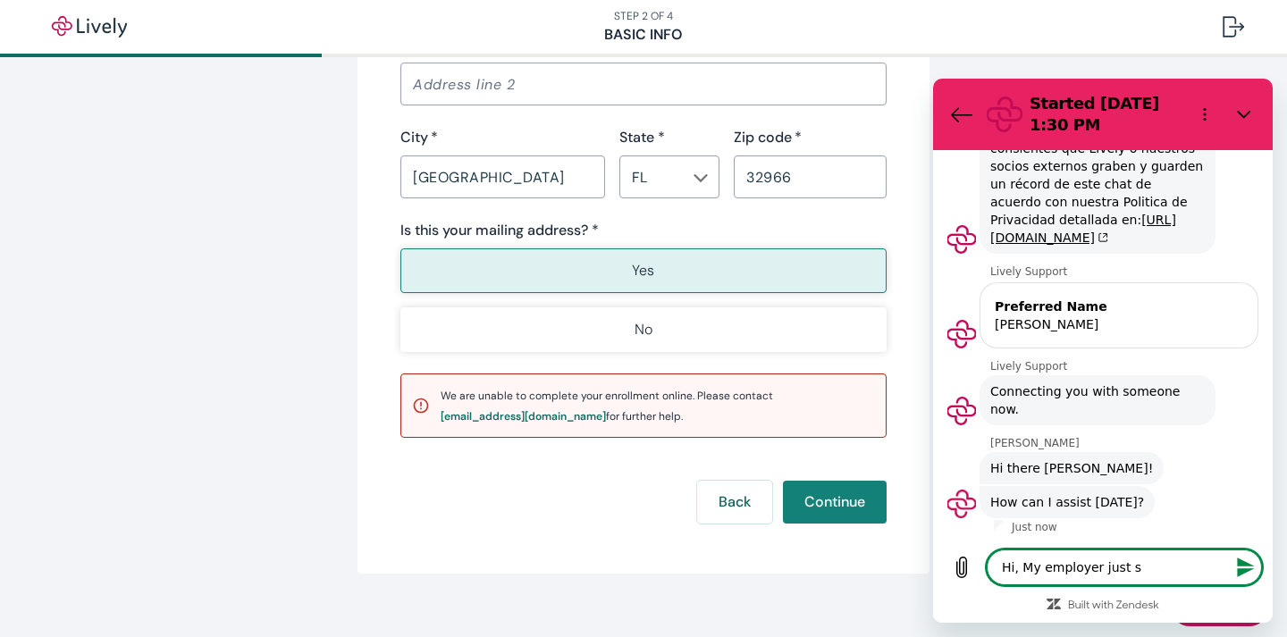
type textarea "x"
type textarea "Hi, My employer just sta"
type textarea "x"
type textarea "Hi, My employer just stat"
type textarea "x"
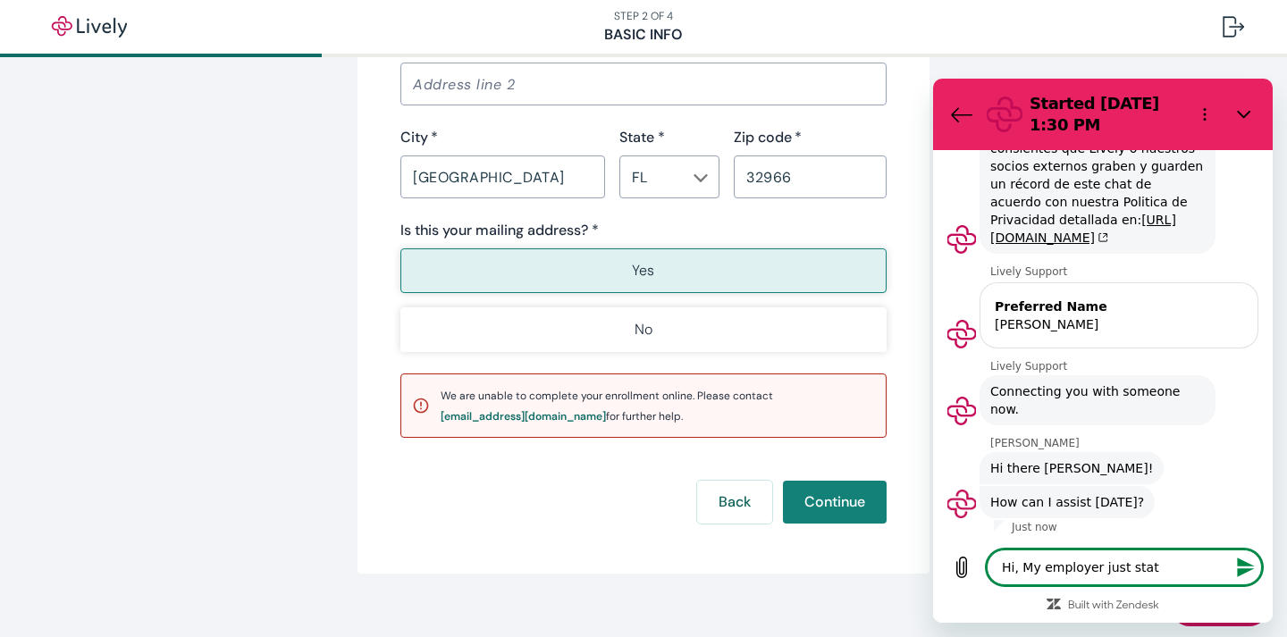
type textarea "Hi, My employer just statr"
type textarea "x"
type textarea "Hi, My employer just stat"
type textarea "x"
type textarea "Hi, My employer just sta"
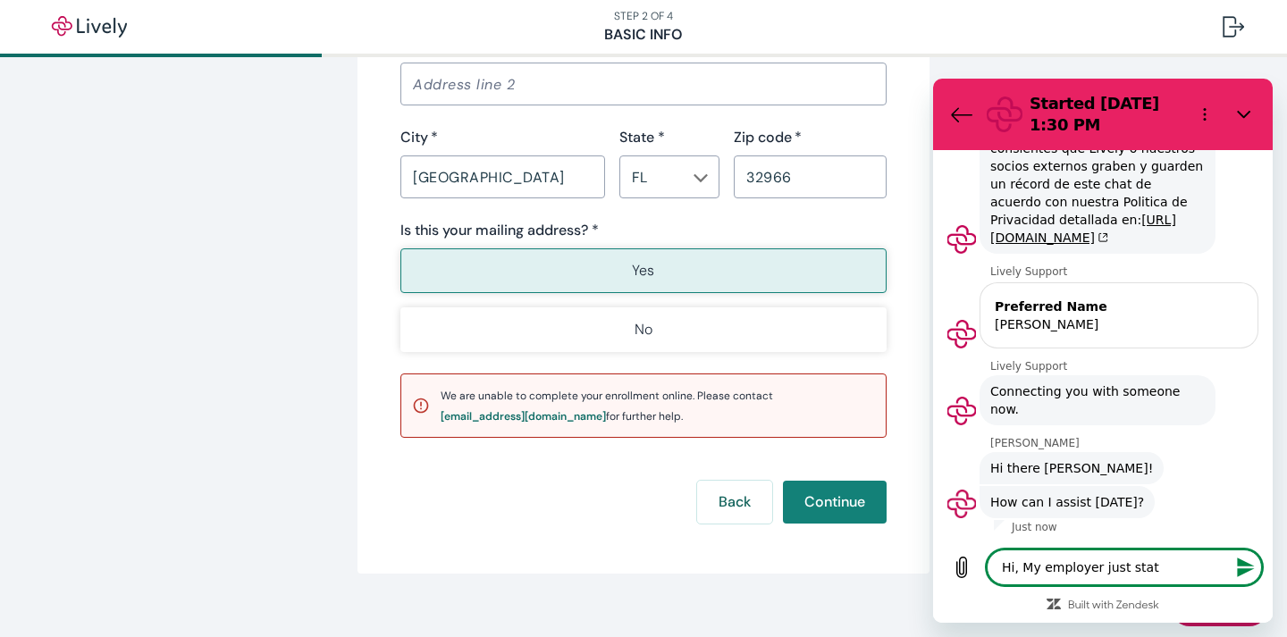
type textarea "x"
type textarea "Hi, My employer just stat"
type textarea "x"
type textarea "Hi, My employer just sta"
type textarea "x"
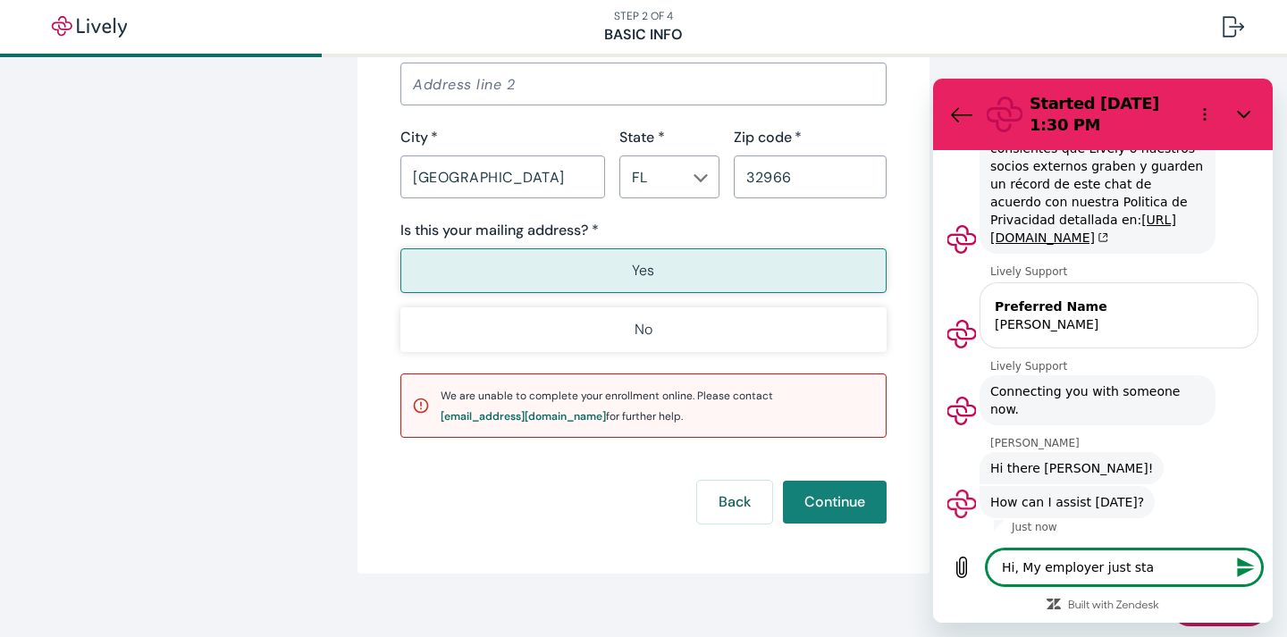
type textarea "Hi, My employer just staf"
type textarea "x"
type textarea "Hi, My employer just sta"
type textarea "x"
type textarea "Hi, My employer just star"
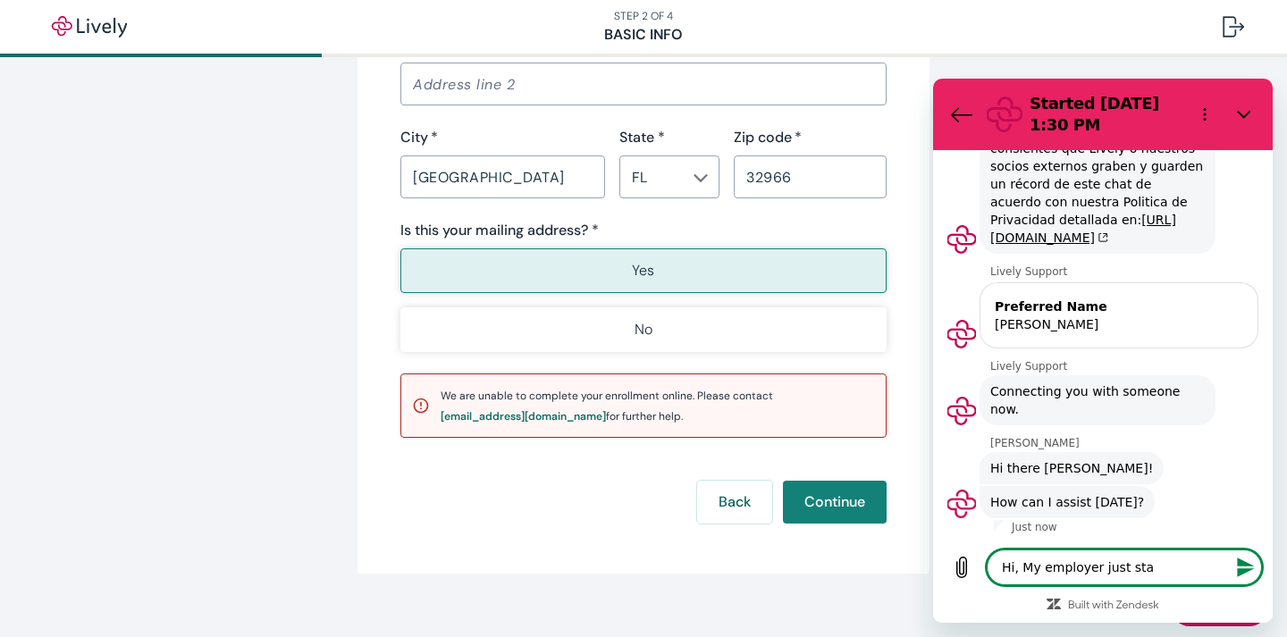
type textarea "x"
type textarea "Hi, My employer just start"
type textarea "x"
type textarea "Hi, My employer just starte"
type textarea "x"
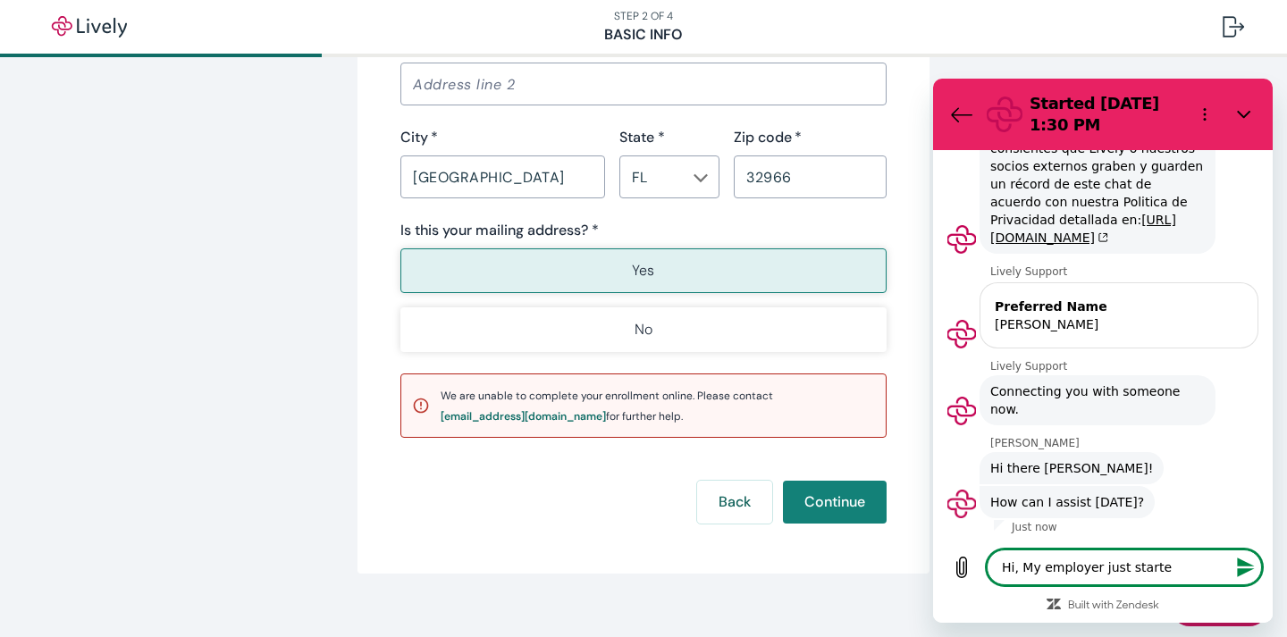
type textarea "Hi, My employer just started"
type textarea "x"
type textarea "Hi, My employer just started"
type textarea "x"
type textarea "Hi, My employer just started u"
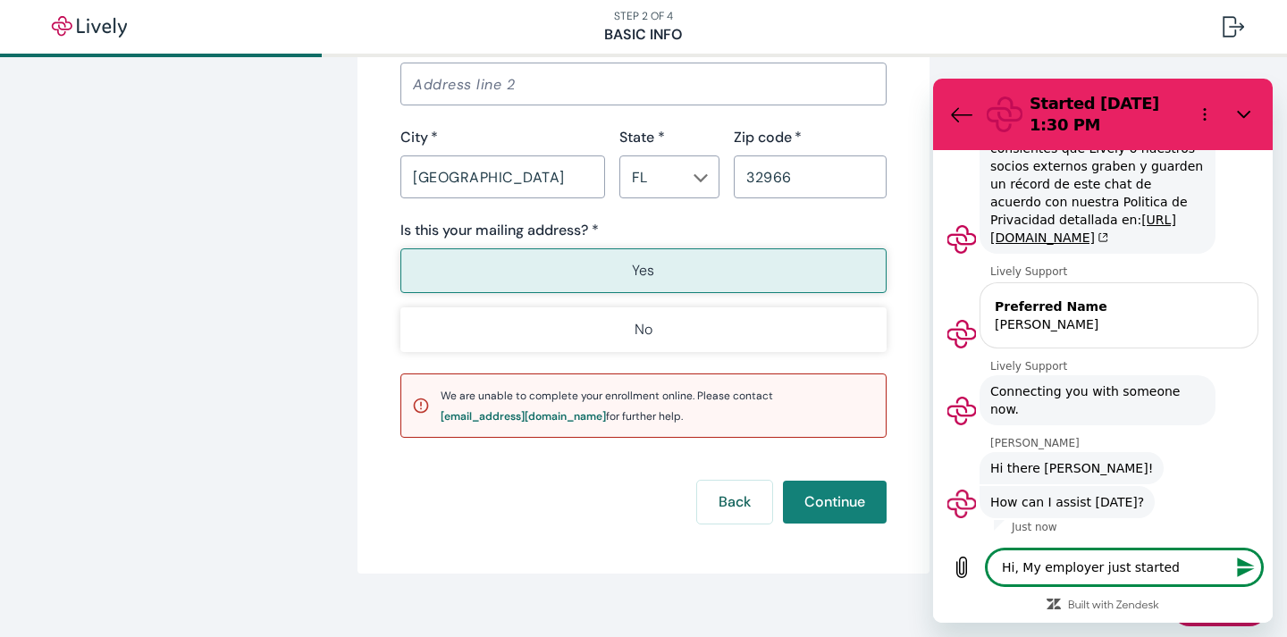
type textarea "x"
type textarea "Hi, My employer just started us"
type textarea "x"
type textarea "Hi, My employer just started usi"
type textarea "x"
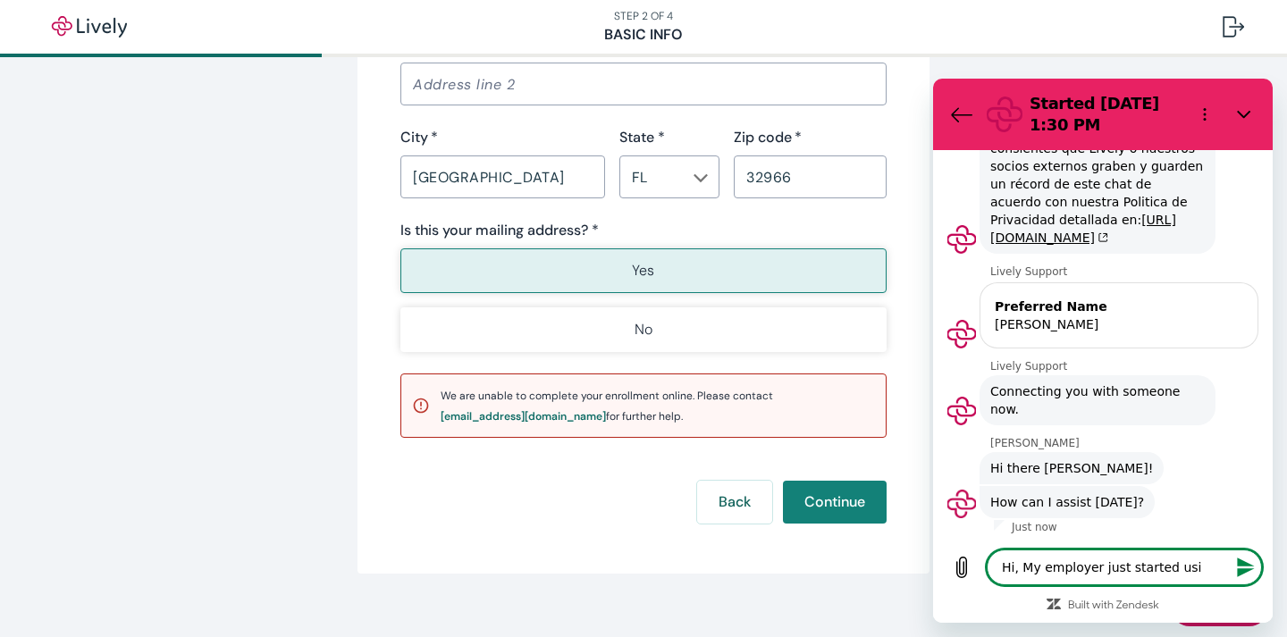
type textarea "Hi, My employer just started usin"
type textarea "x"
type textarea "Hi, My employer just started using"
type textarea "x"
type textarea "Hi, My employer just started using"
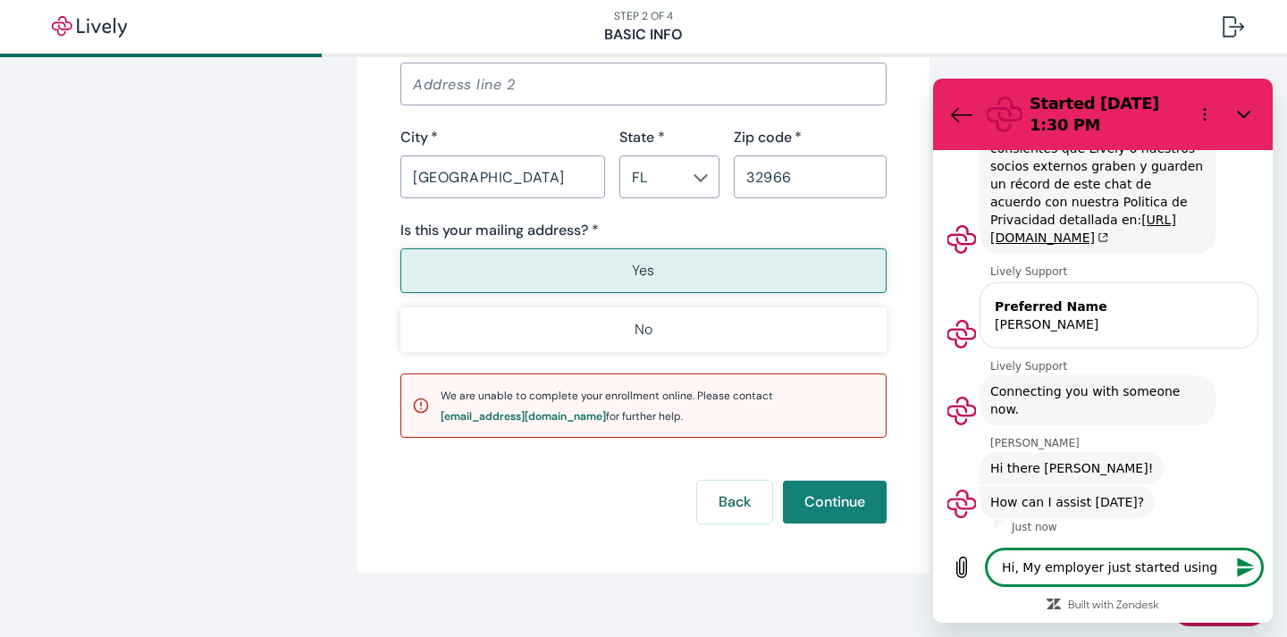
type textarea "x"
type textarea "Hi, My employer just started using L"
type textarea "x"
type textarea "Hi, My employer just started using Li"
type textarea "x"
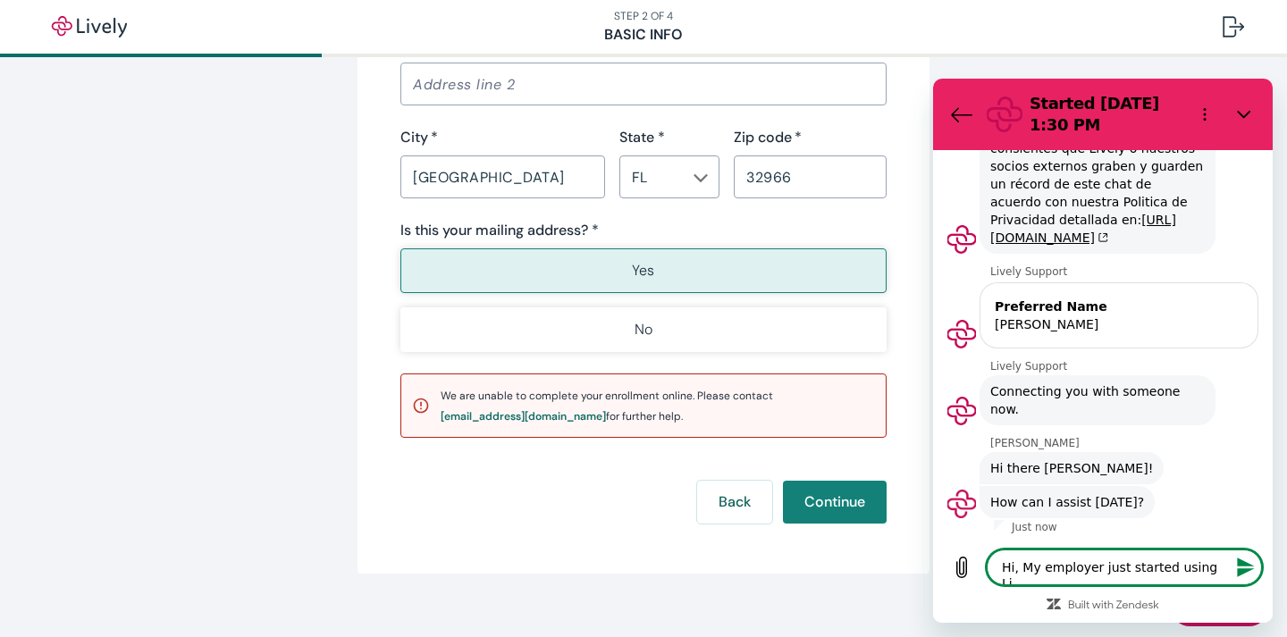
type textarea "Hi, My employer just started using Liv"
type textarea "x"
type textarea "Hi, My employer just started using Live"
type textarea "x"
type textarea "Hi, My employer just started using Livel"
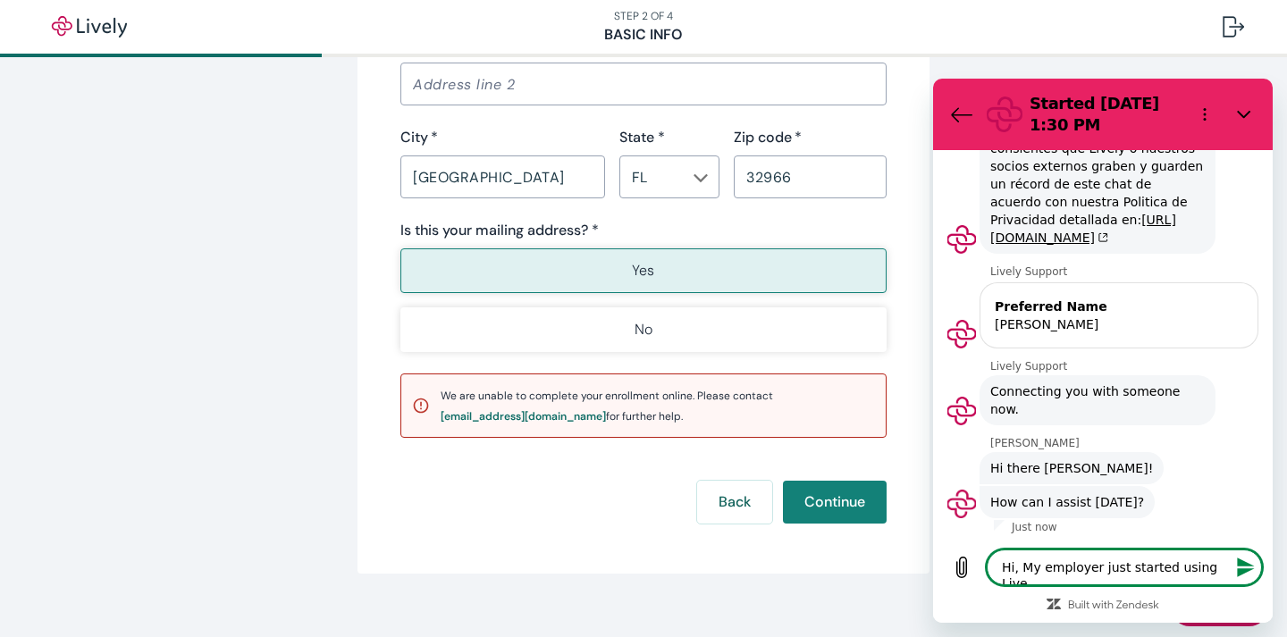
type textarea "x"
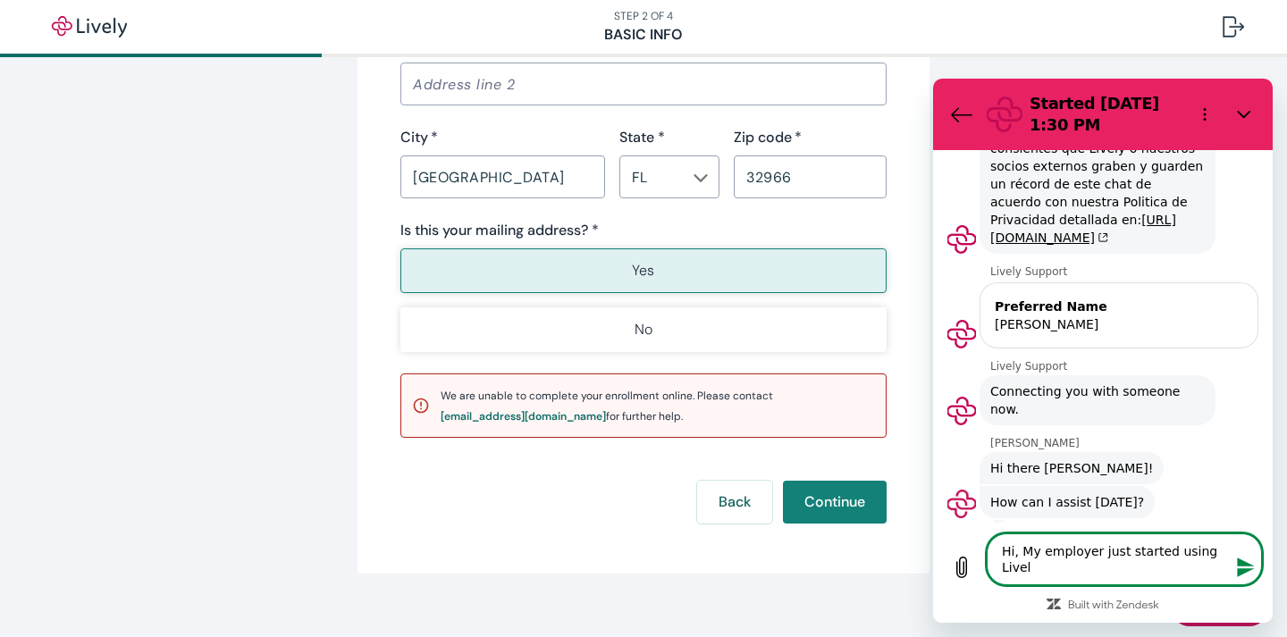
type textarea "Hi, My employer just started using Lively"
type textarea "x"
type textarea "Hi, My employer just started using Lively"
type textarea "x"
type textarea "Hi, My employer just started using Lively f"
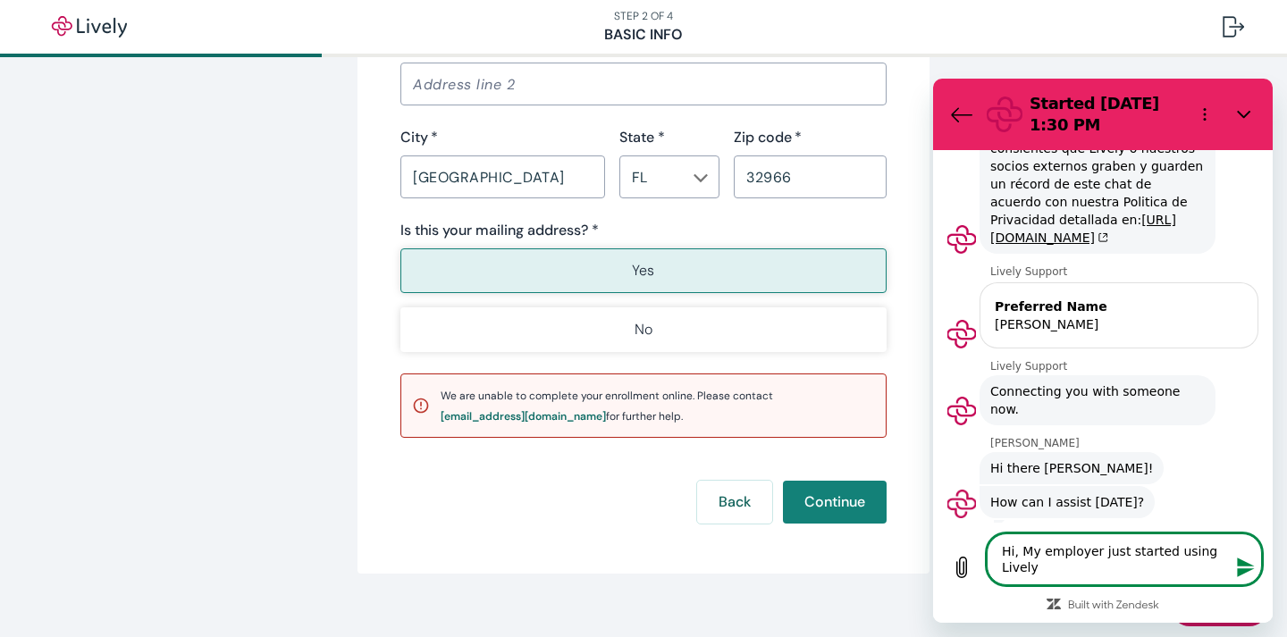
type textarea "x"
type textarea "Hi, My employer just started using Lively fo"
type textarea "x"
type textarea "Hi, My employer just started using Lively for"
type textarea "x"
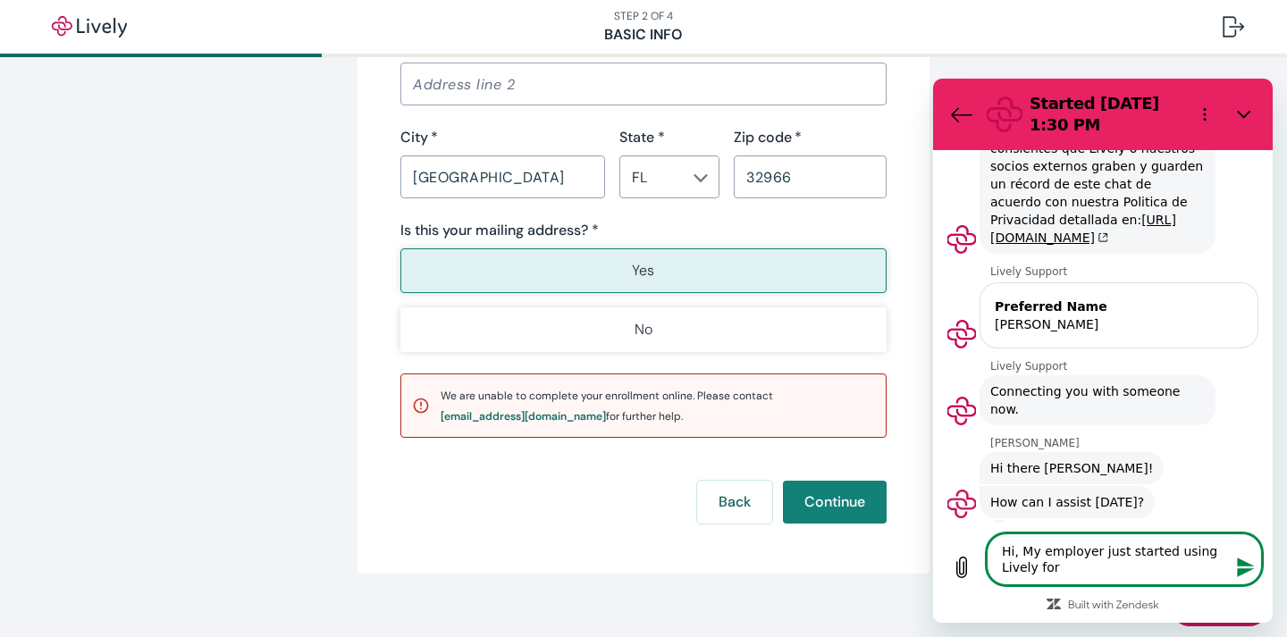
type textarea "Hi, My employer just started using Lively for"
type textarea "x"
type textarea "Hi, My employer just started using Lively for o"
type textarea "x"
type textarea "Hi, My employer just started using Lively for ou"
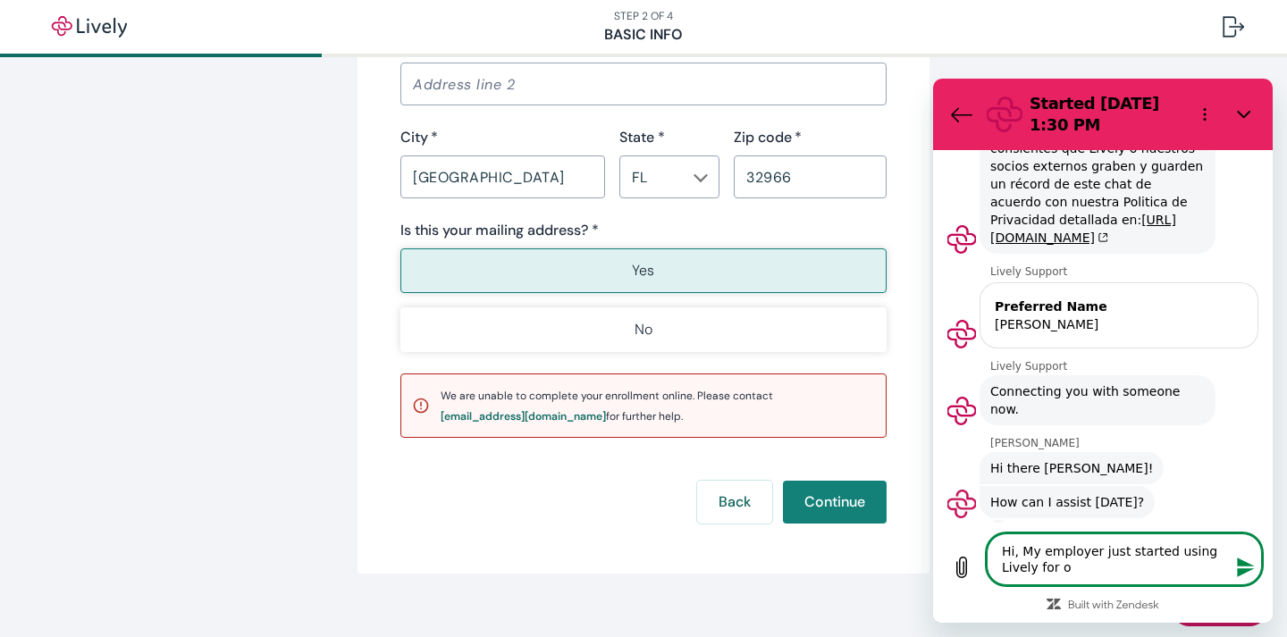
type textarea "x"
type textarea "Hi, My employer just started using Lively for our"
type textarea "x"
type textarea "Hi, My employer just started using Lively for our"
type textarea "x"
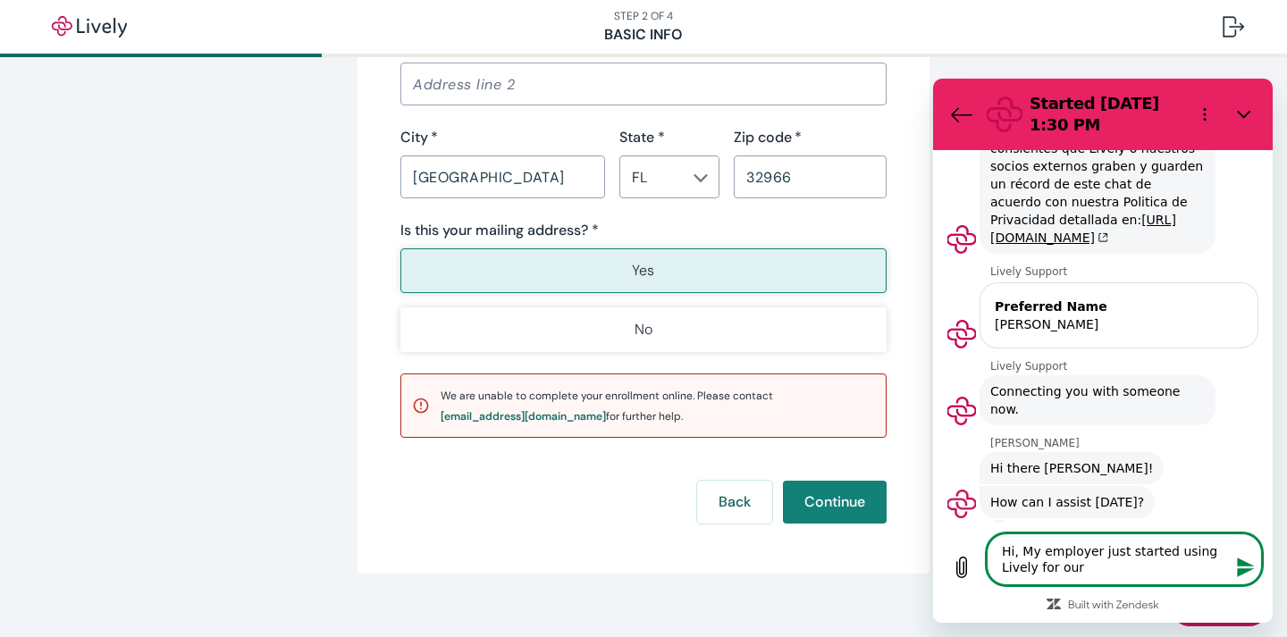
type textarea "Hi, My employer just started using Lively for our F"
type textarea "x"
type textarea "Hi, My employer just started using Lively for our FS"
type textarea "x"
type textarea "Hi, My employer just started using Lively for our FSA"
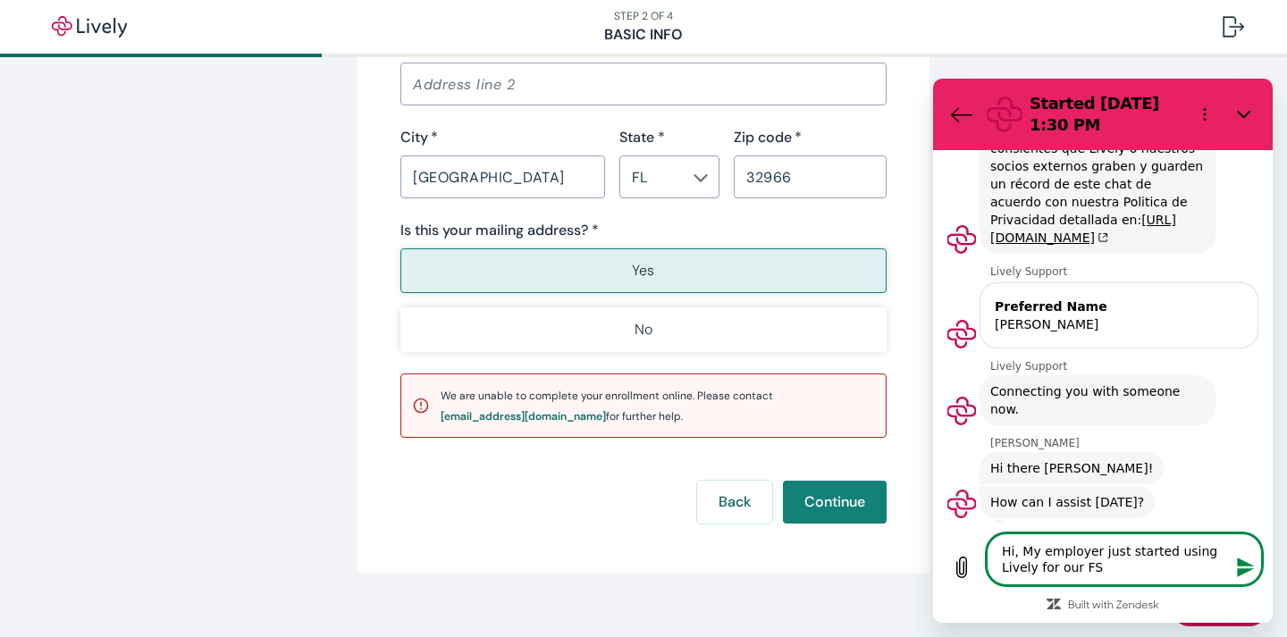
type textarea "x"
type textarea "Hi, My employer just started using Lively for our FSA"
type textarea "x"
type textarea "Hi, My employer just started using Lively for our FSA"
type textarea "x"
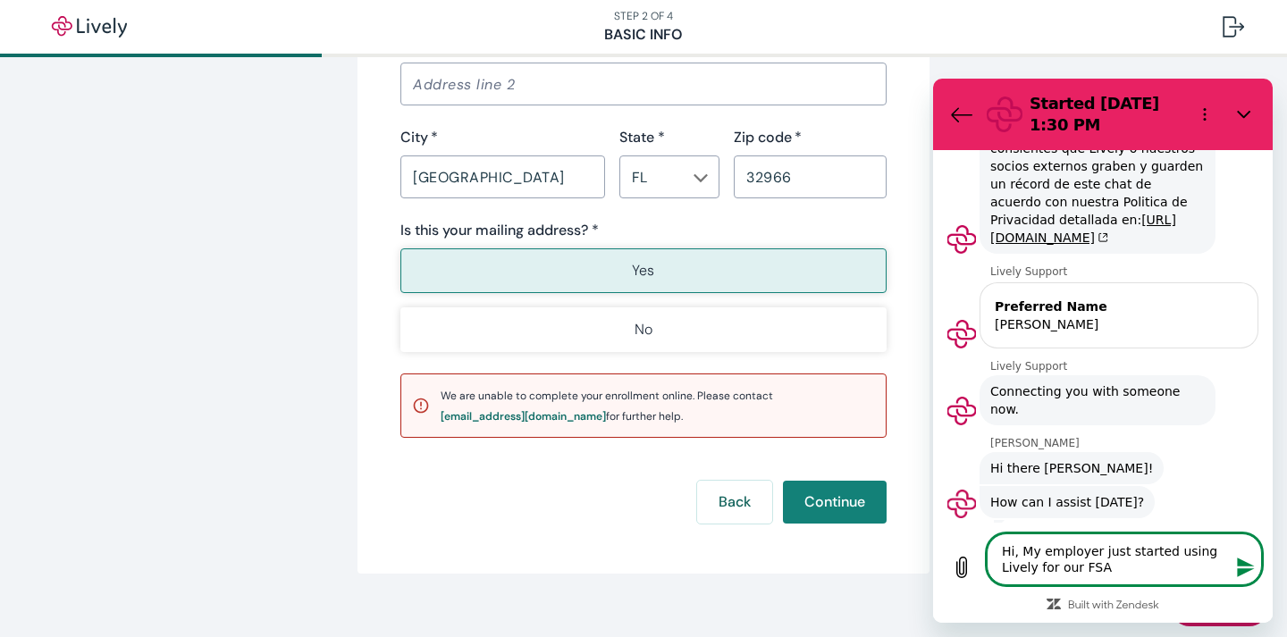
type textarea "Hi, My employer just started using Lively for our FSA."
type textarea "x"
type textarea "Hi, My employer just started using Lively for our FSA."
type textarea "x"
type textarea "Hi, My employer just started using Lively for our FSA. I"
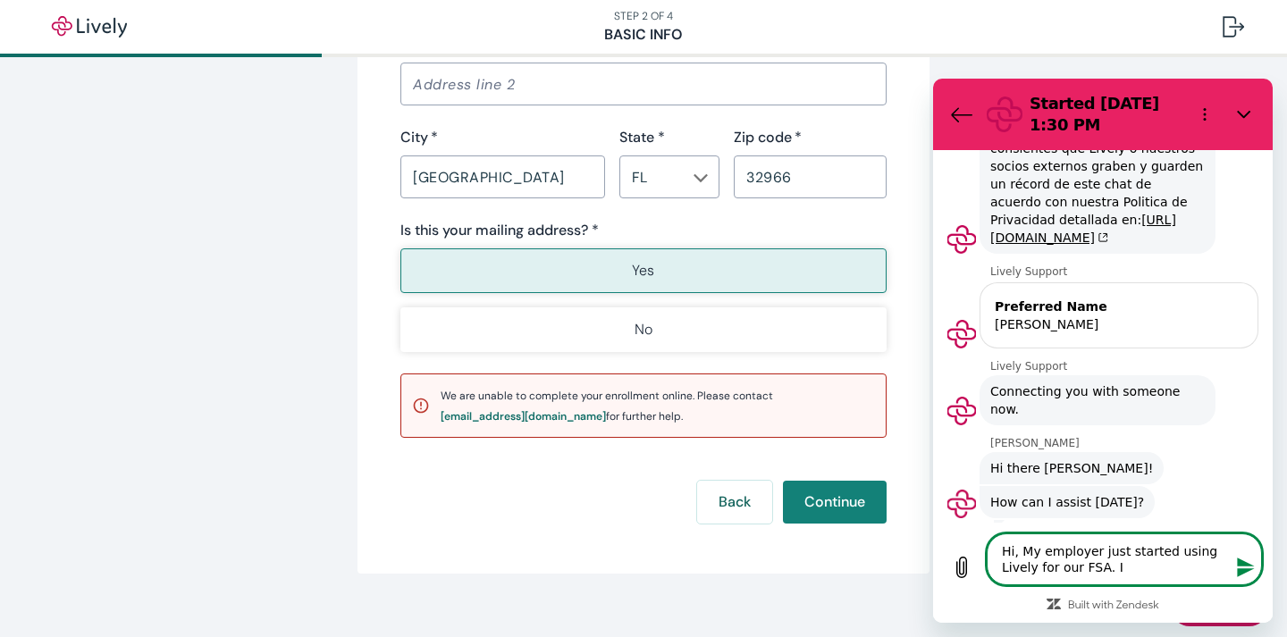
type textarea "x"
type textarea "Hi, My employer just started using Lively for our FSA. I"
type textarea "x"
type textarea "Hi, My employer just started using Lively for our FSA. I r"
type textarea "x"
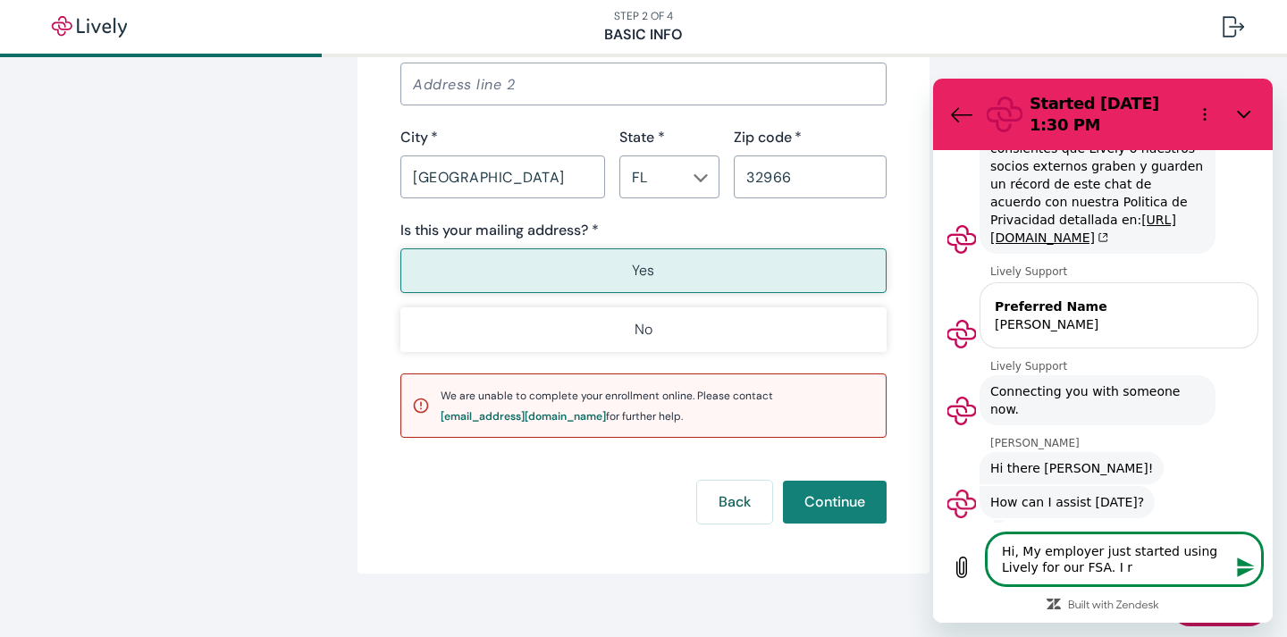
type textarea "Hi, My employer just started using Lively for our FSA. I re"
type textarea "x"
type textarea "Hi, My employer just started using Lively for our FSA. I rec"
type textarea "x"
type textarea "Hi, My employer just started using Lively for our FSA. I rece"
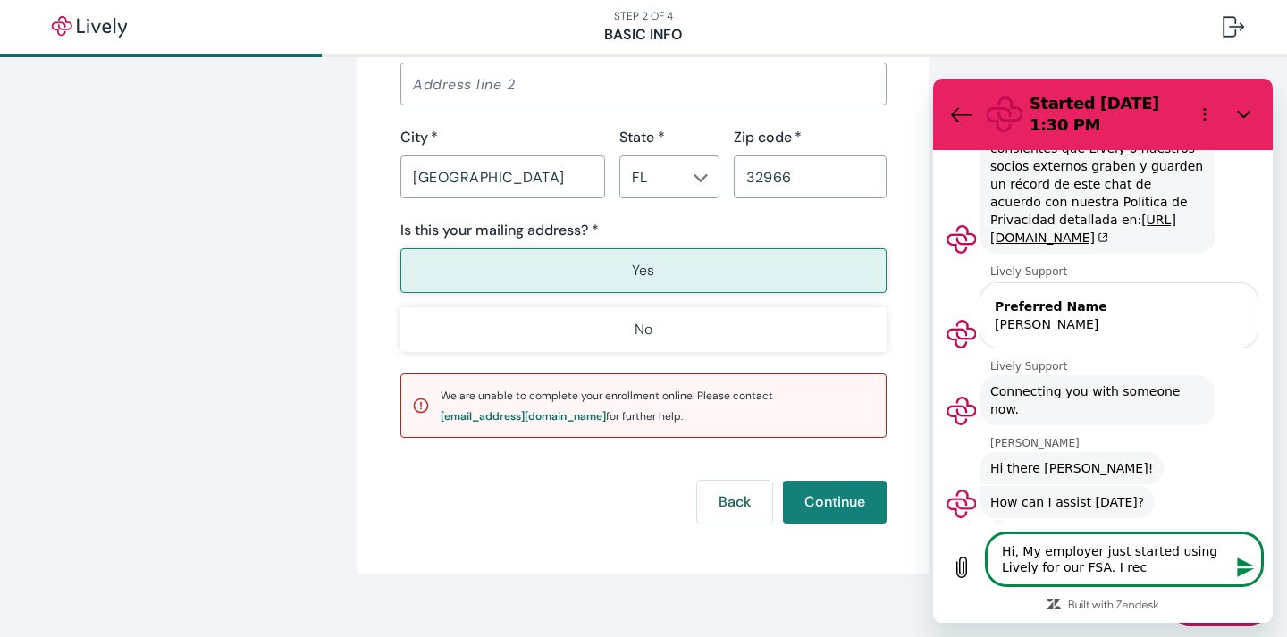
type textarea "x"
type textarea "Hi, My employer just started using Lively for our FSA. I recei"
type textarea "x"
type textarea "Hi, My employer just started using Lively for our FSA. I receic"
type textarea "x"
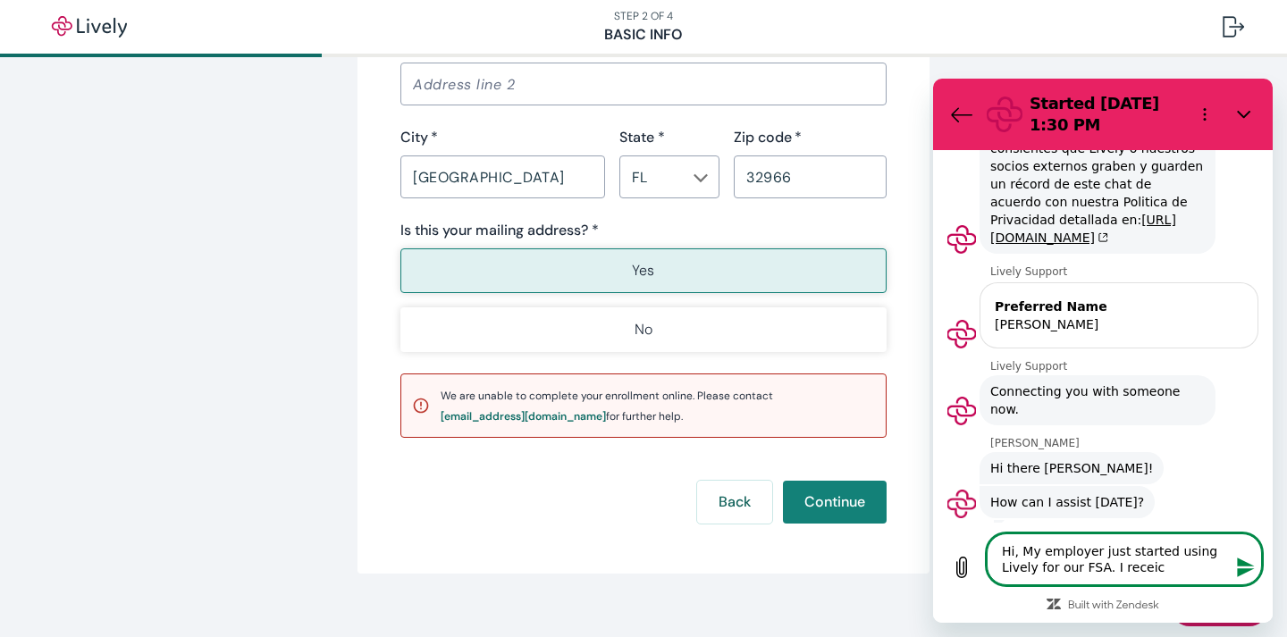
type textarea "Hi, My employer just started using Lively for our FSA. I receice"
type textarea "x"
type textarea "Hi, My employer just started using Lively for our FSA. I receic"
type textarea "x"
type textarea "Hi, My employer just started using Lively for our FSA. I recei"
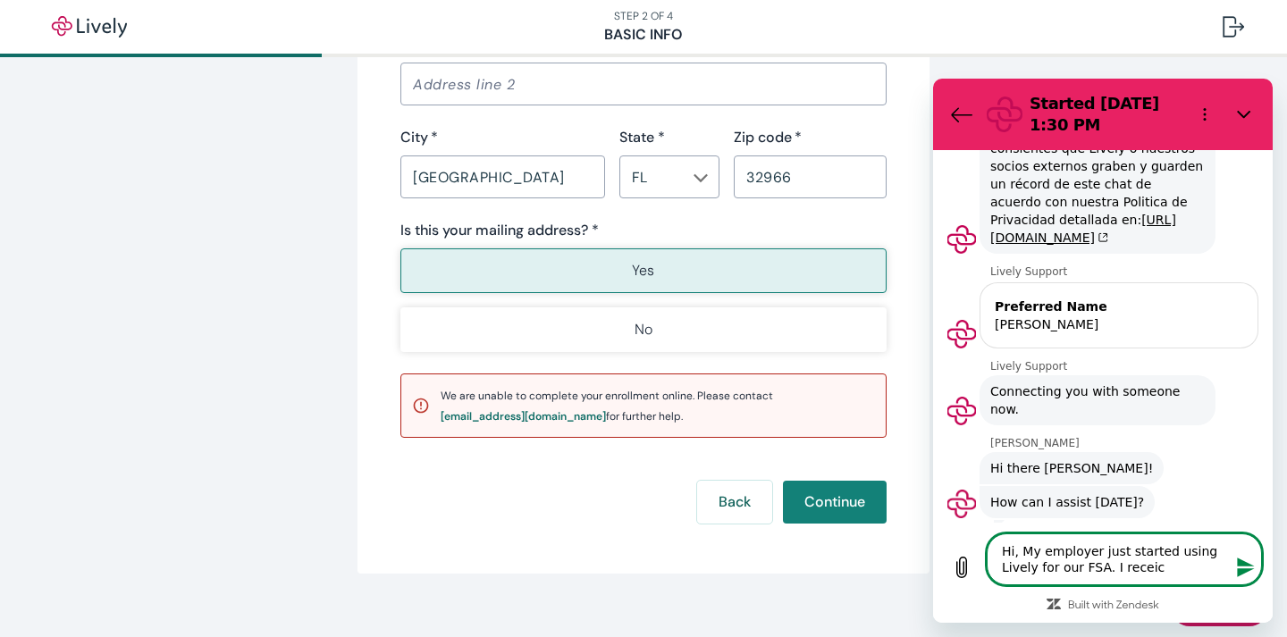
type textarea "x"
type textarea "Hi, My employer just started using Lively for our FSA. I receiv"
type textarea "x"
type textarea "Hi, My employer just started using Lively for our FSA. I receive"
type textarea "x"
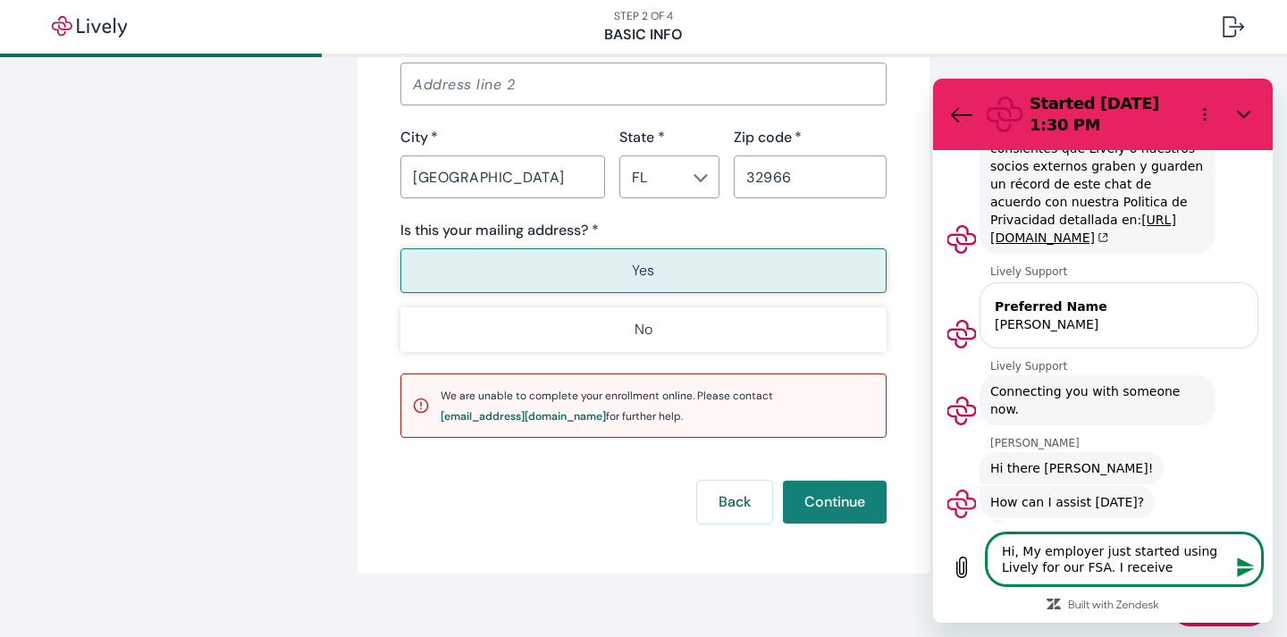
type textarea "Hi, My employer just started using Lively for our FSA. I received"
type textarea "x"
type textarea "Hi, My employer just started using Lively for our FSA. I received"
type textarea "x"
type textarea "Hi, My employer just started using Lively for our FSA. I received t"
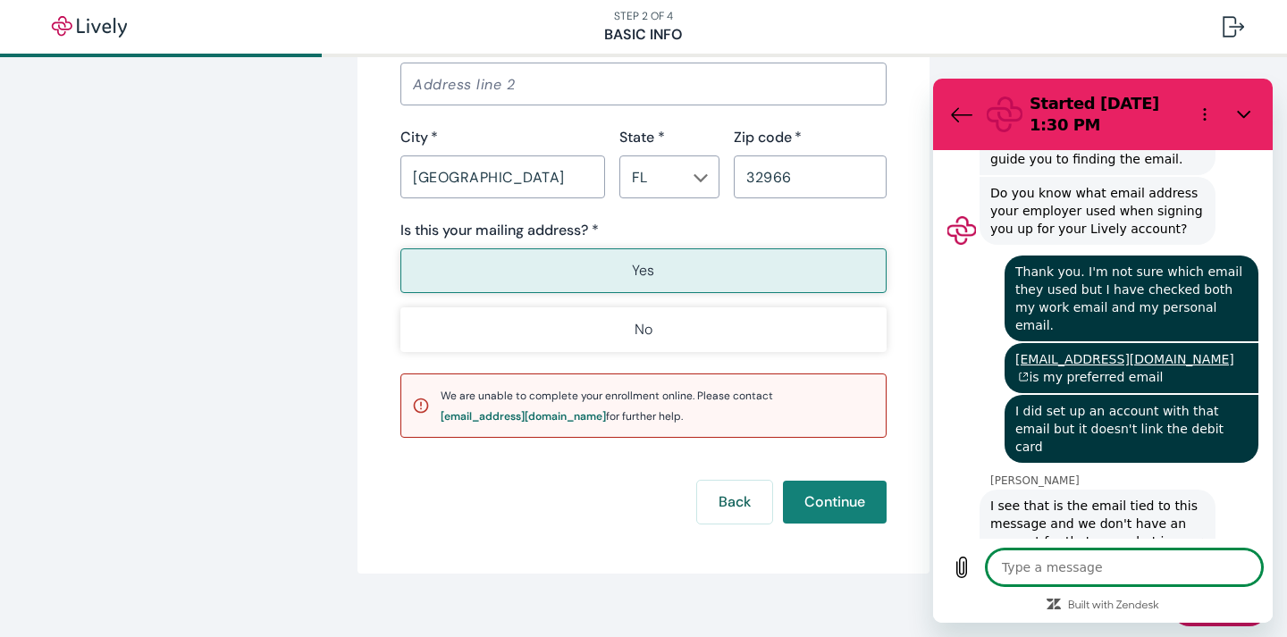
scroll to position [926, 0]
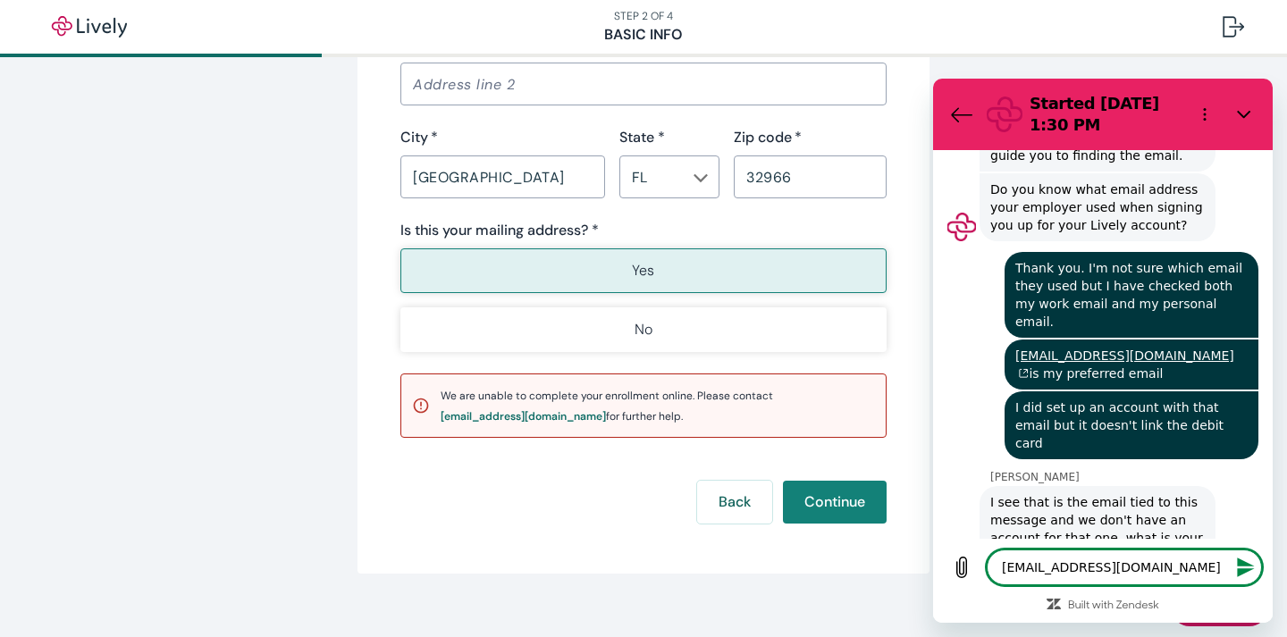
click at [1078, 568] on textarea "[EMAIL_ADDRESS][DOMAIN_NAME]" at bounding box center [1124, 568] width 275 height 36
click at [1241, 565] on icon "Send message" at bounding box center [1245, 568] width 17 height 20
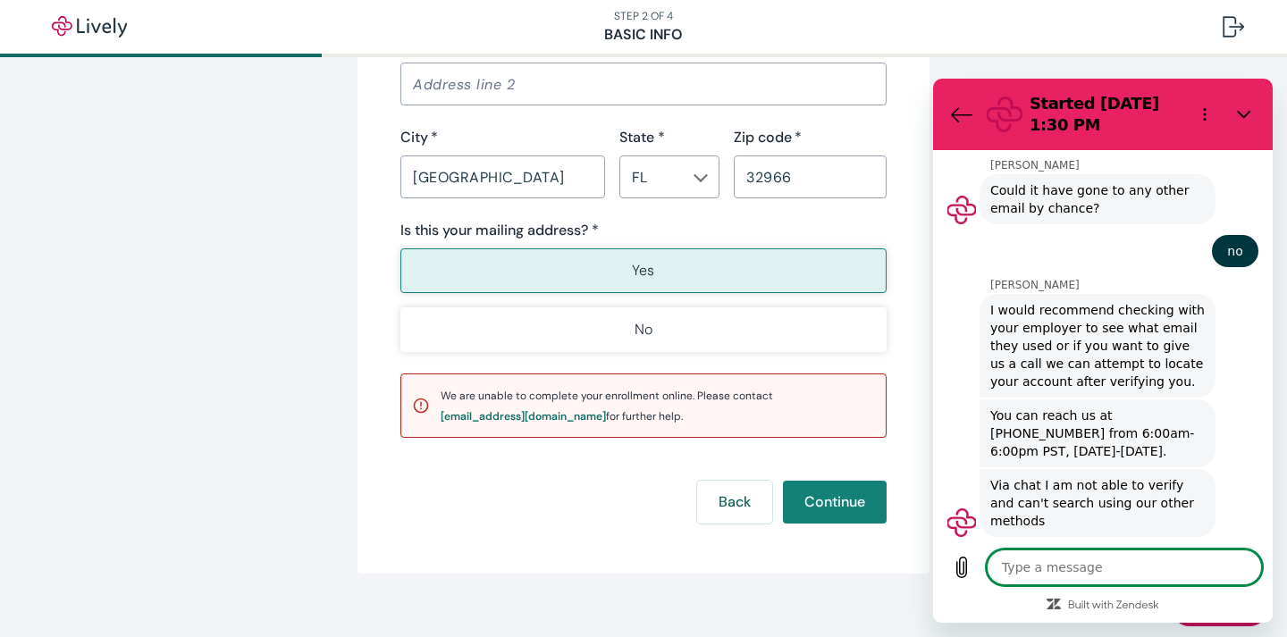
scroll to position [1514, 0]
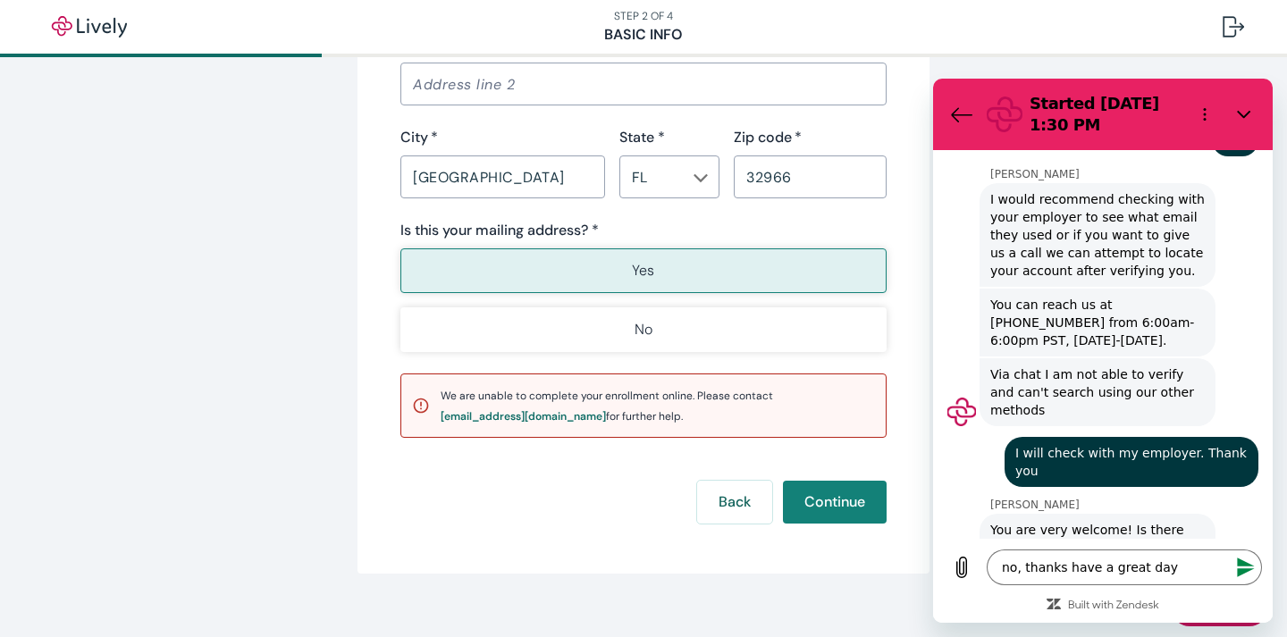
click at [1248, 567] on icon "Send message" at bounding box center [1245, 567] width 21 height 21
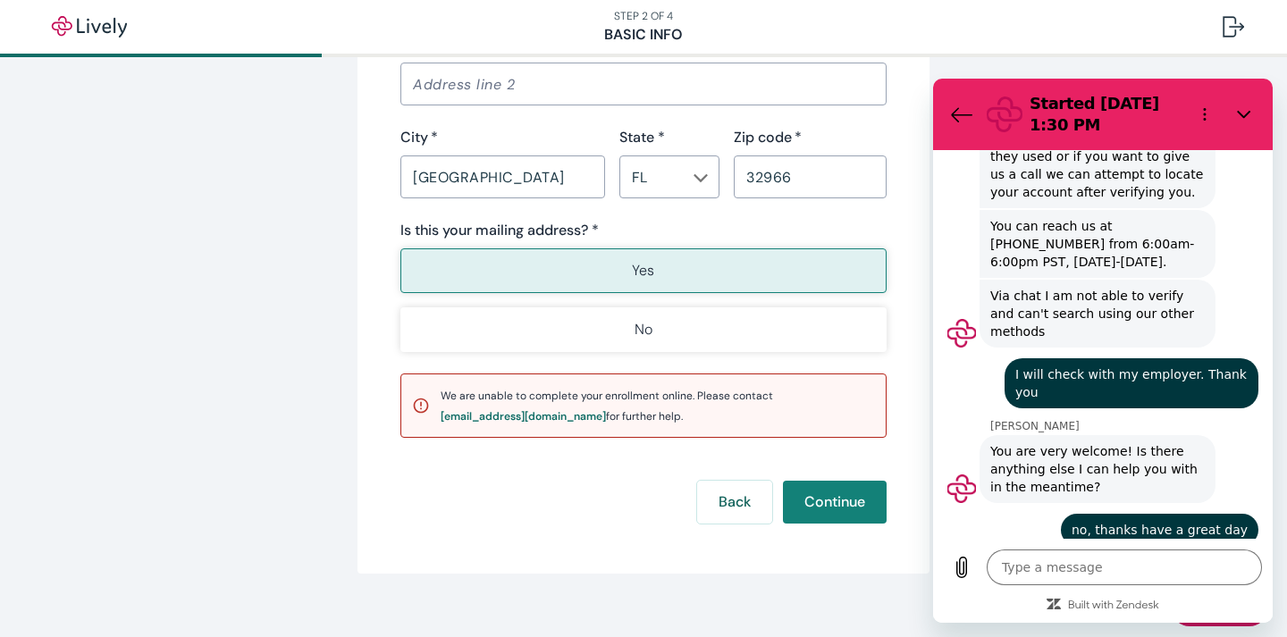
scroll to position [1591, 0]
